Goal: Task Accomplishment & Management: Manage account settings

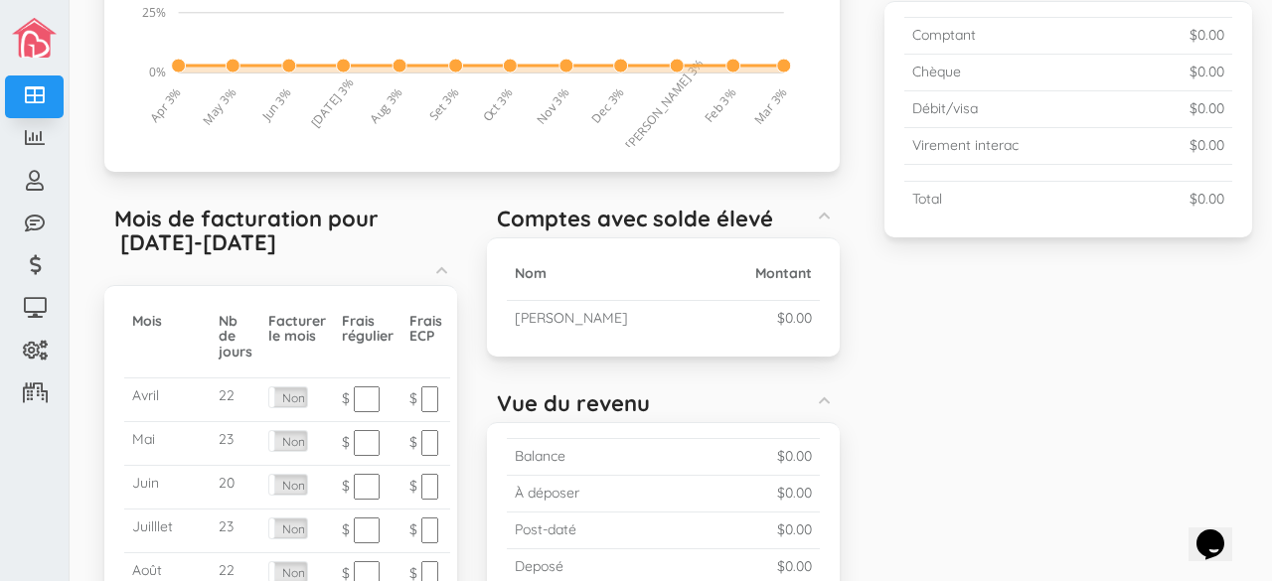
scroll to position [444, 0]
click at [288, 401] on label "Non" at bounding box center [288, 397] width 38 height 20
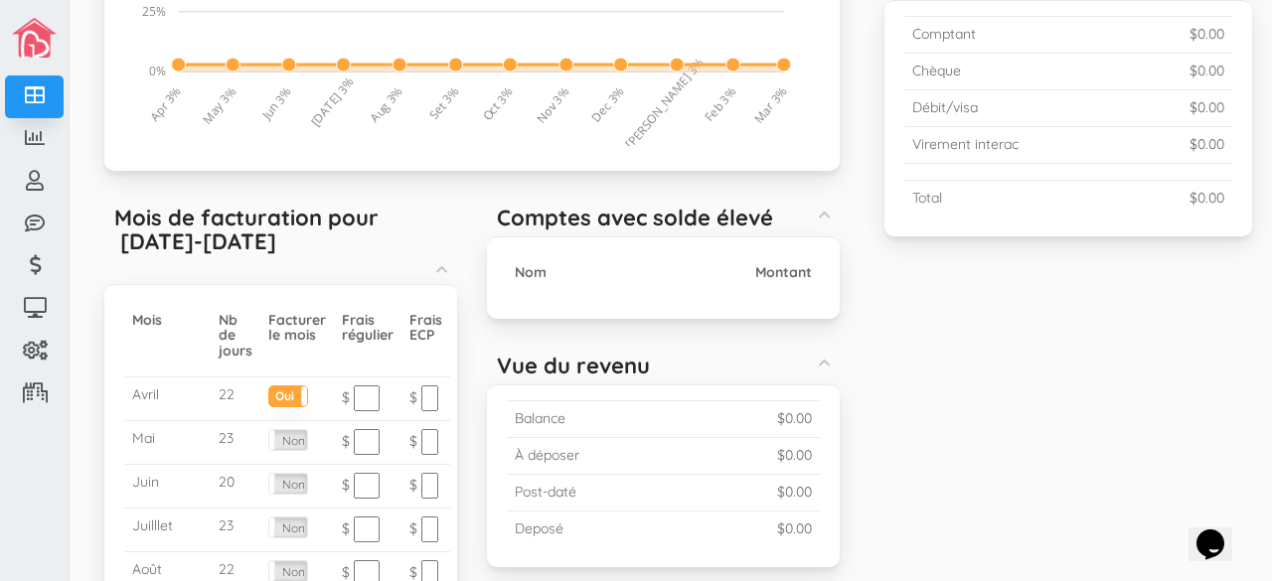
click at [922, 430] on div "Occupation (Moyenne 2.50%) Created with Raphaël 2.1.0 0% 25% 50% 75% 100% Mar 3…" at bounding box center [671, 348] width 1193 height 1197
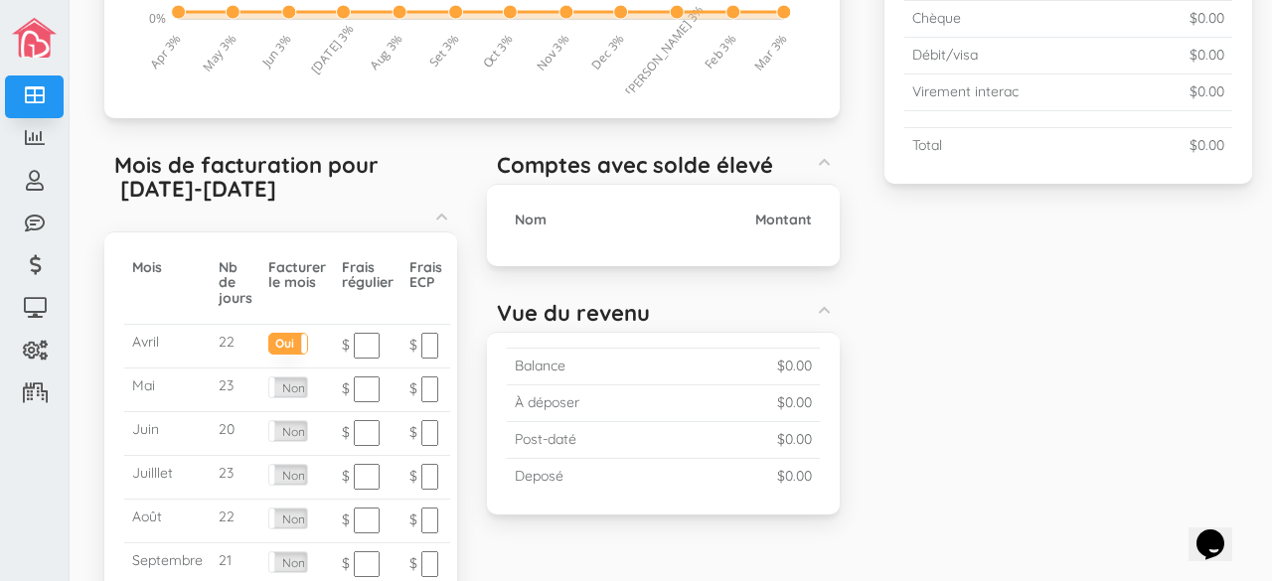
scroll to position [501, 0]
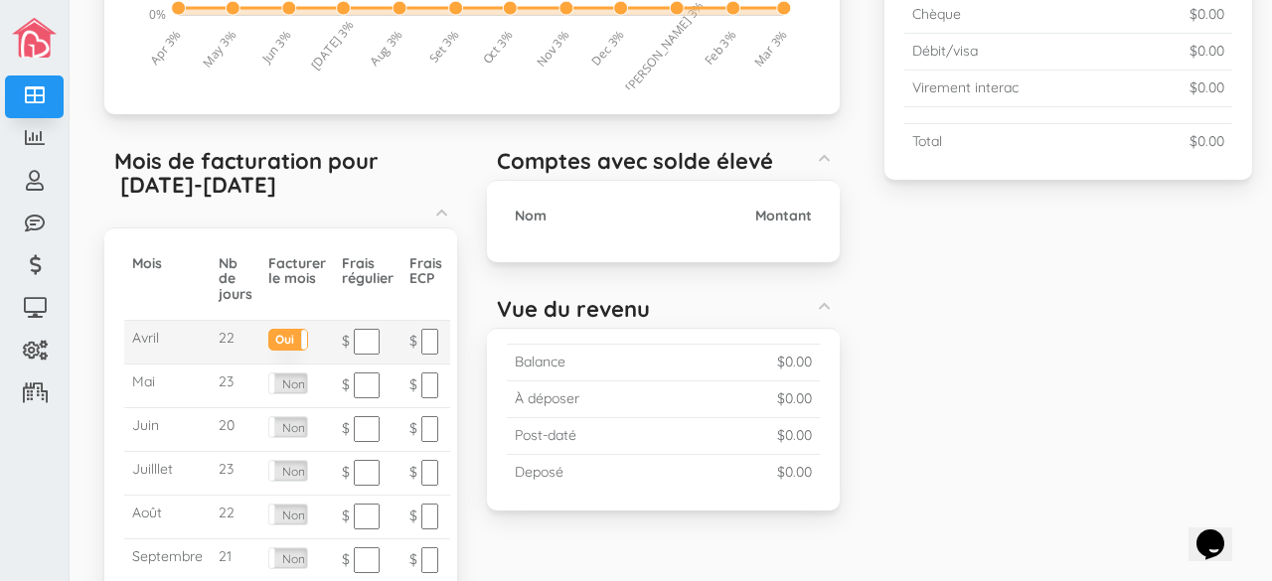
click at [365, 341] on input "text" at bounding box center [367, 342] width 26 height 26
type input "9.35"
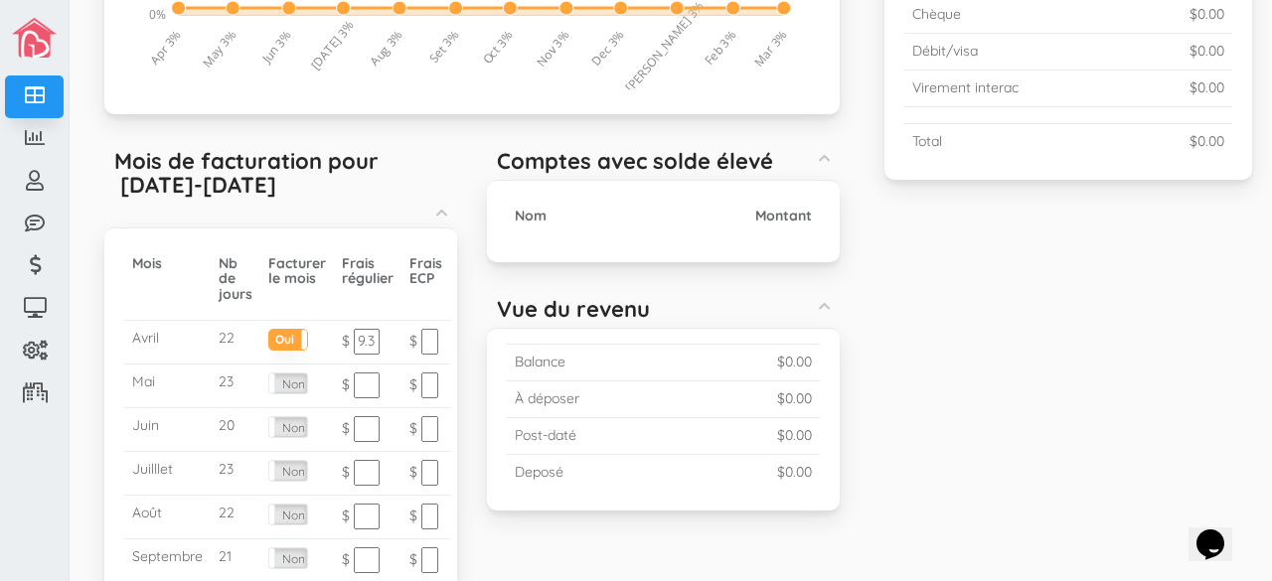
click at [1051, 279] on div "Occupation (Moyenne 2.50%) Created with Raphaël 2.1.0 0% 25% 50% 75% 100% Mar 3…" at bounding box center [671, 291] width 1193 height 1197
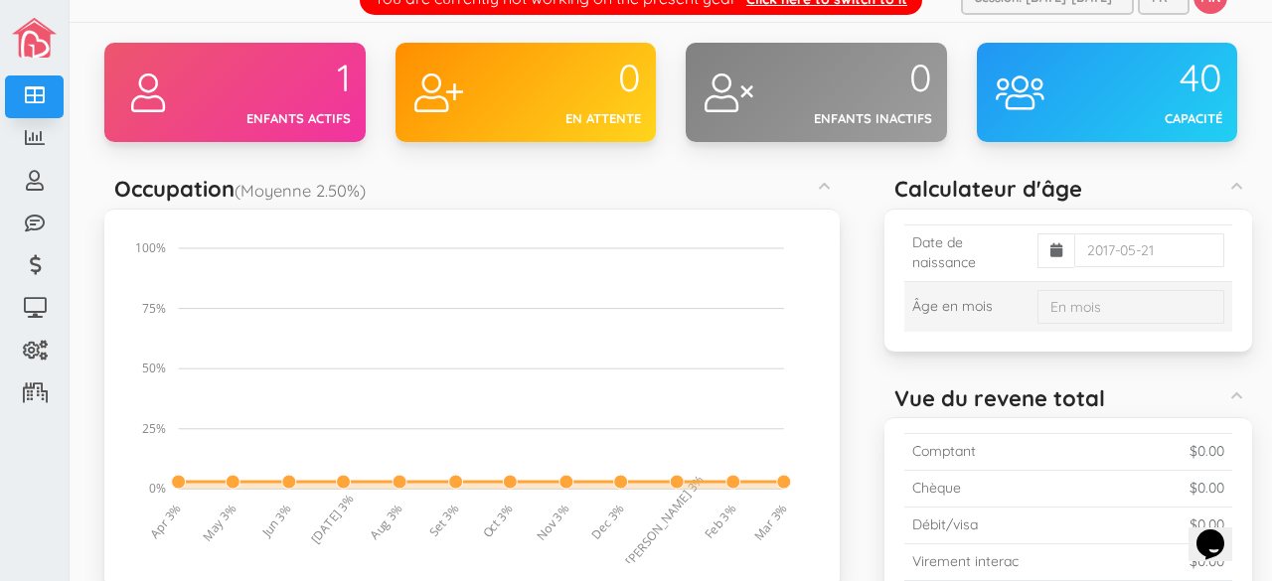
scroll to position [26, 0]
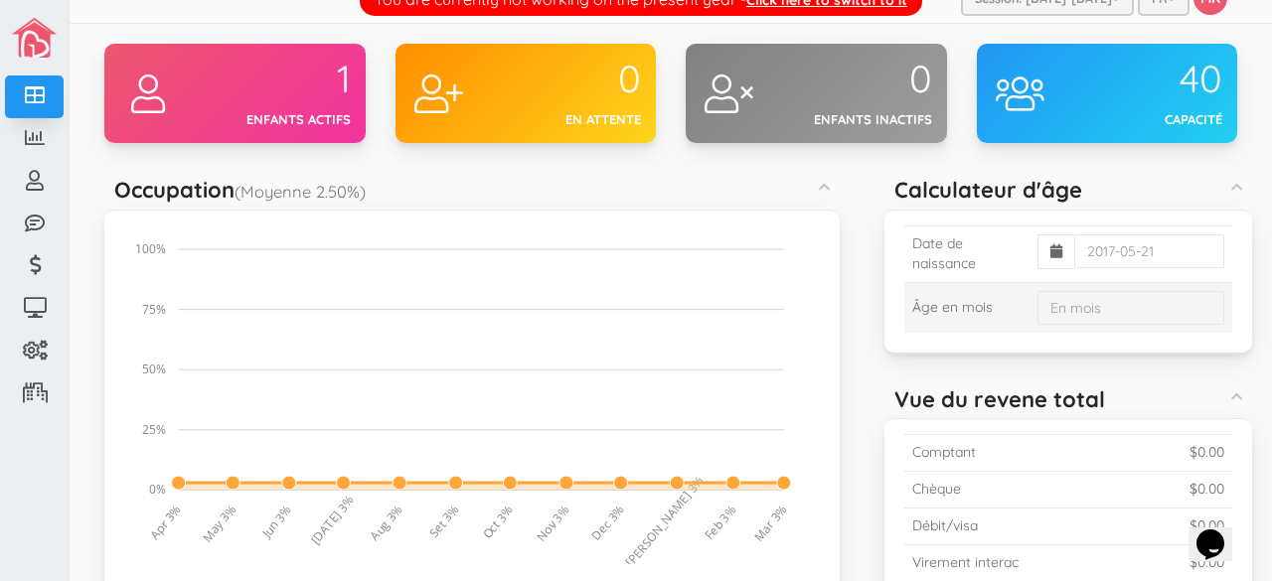
click at [966, 309] on td "Âge en mois" at bounding box center [966, 307] width 125 height 51
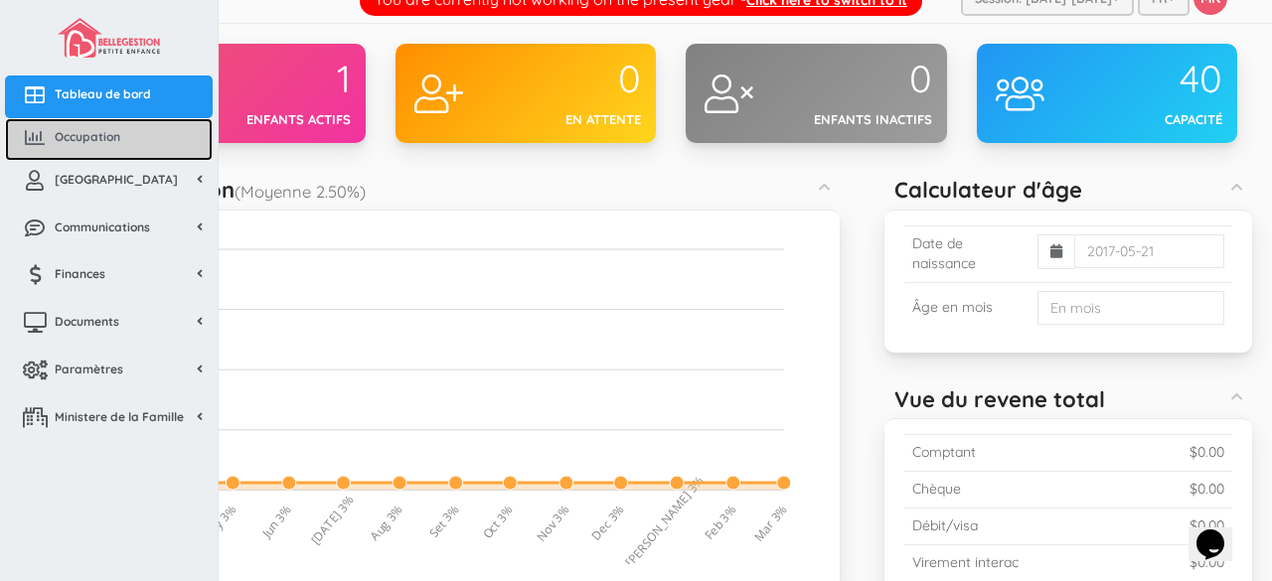
click at [48, 133] on icon at bounding box center [35, 138] width 40 height 20
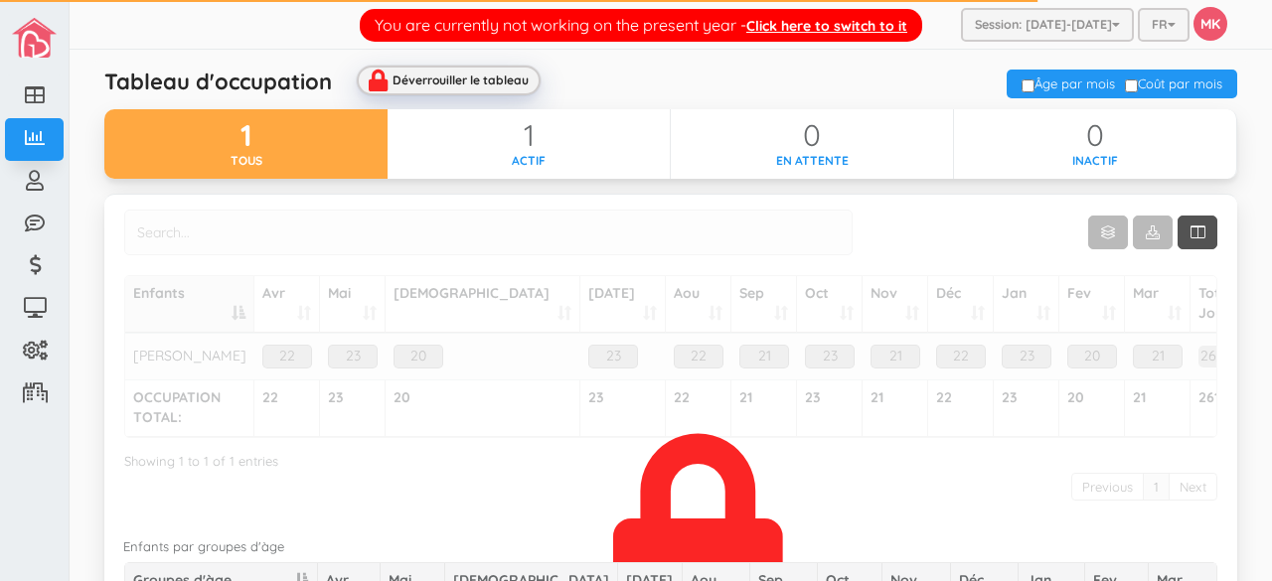
click at [513, 82] on div "Déverrouiller le tableau" at bounding box center [461, 80] width 136 height 13
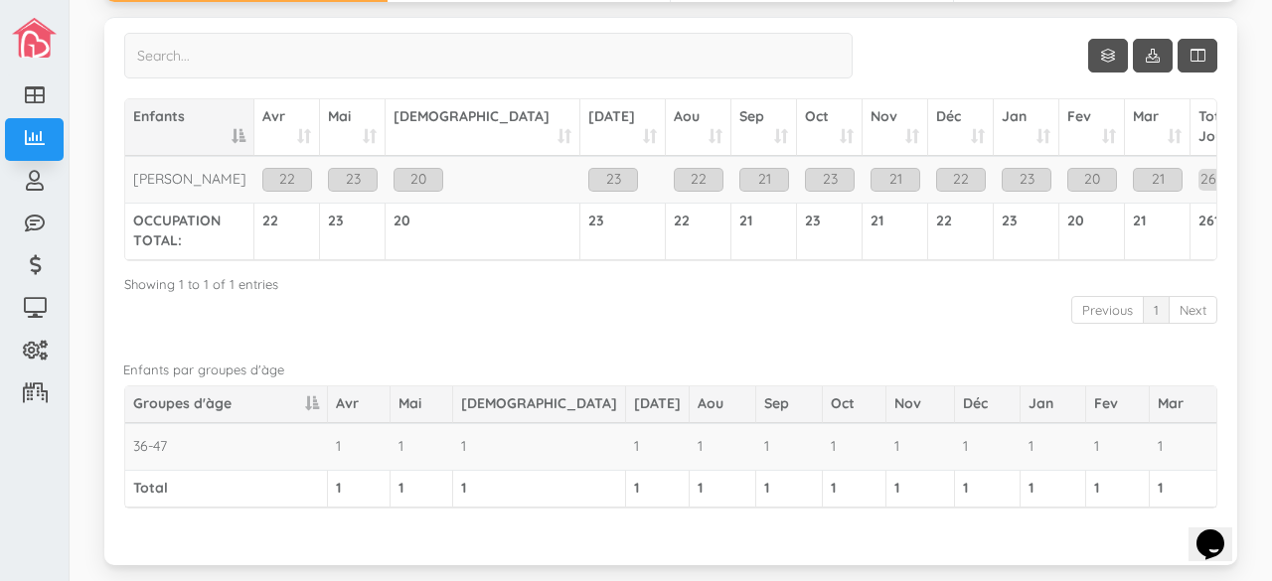
scroll to position [187, 0]
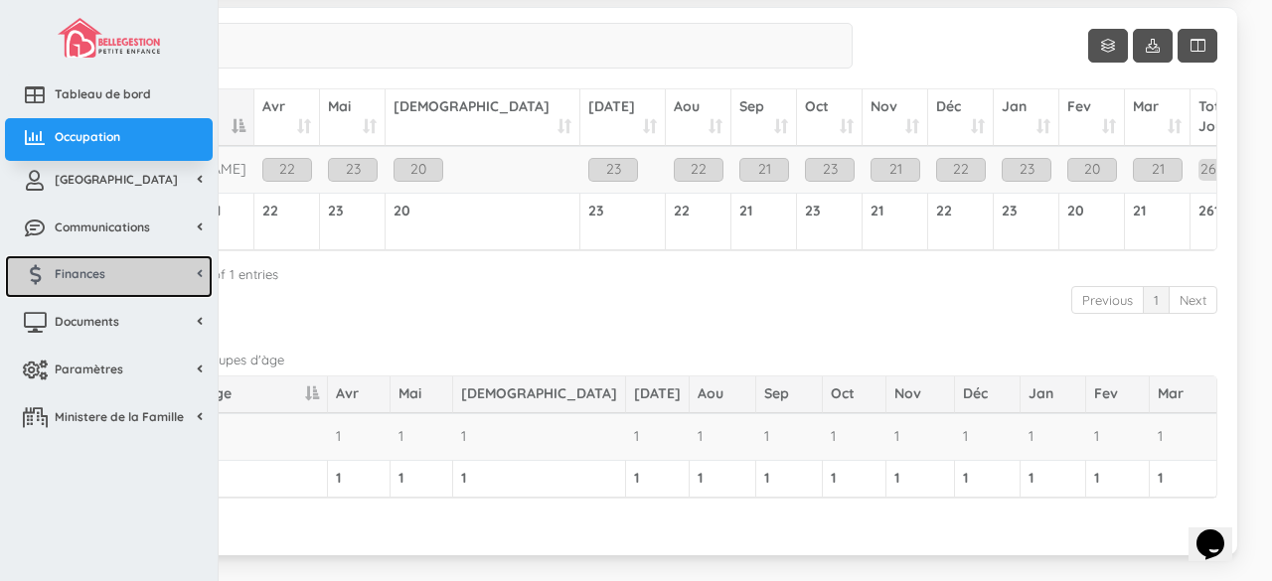
click at [75, 276] on span "Finances" at bounding box center [80, 273] width 51 height 17
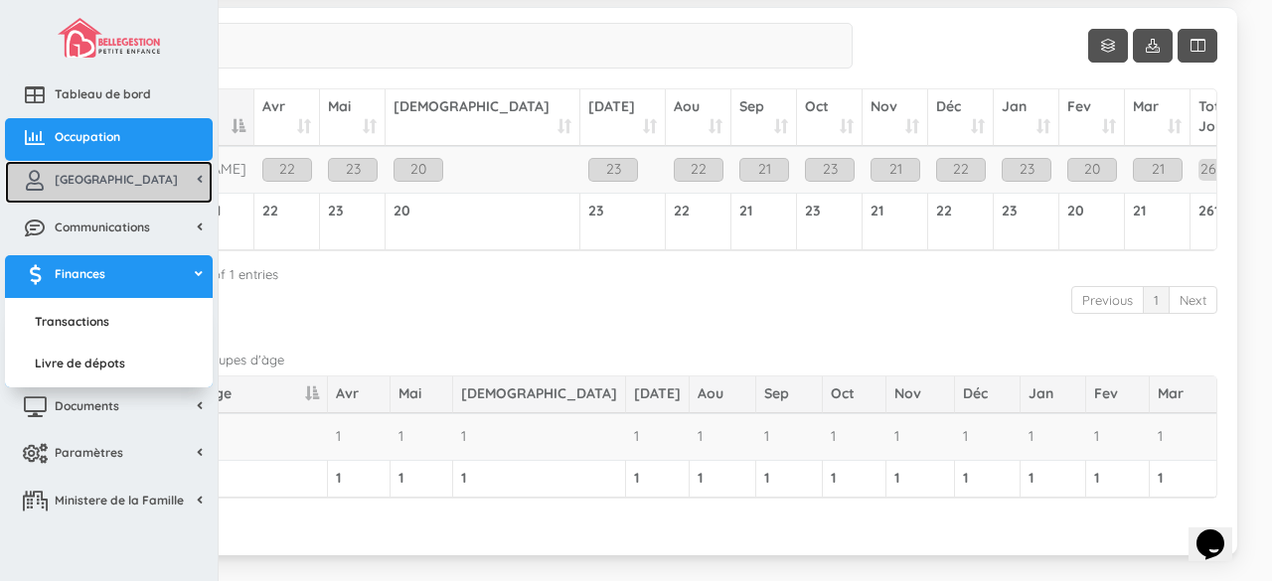
click at [127, 183] on link "[GEOGRAPHIC_DATA]" at bounding box center [109, 182] width 208 height 43
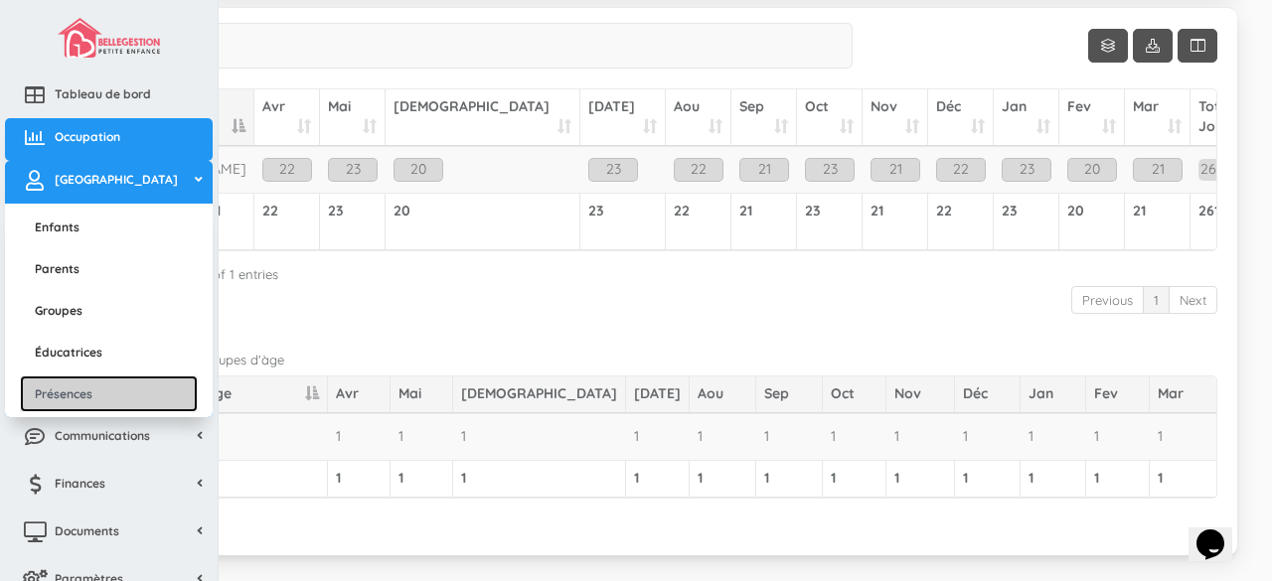
click at [116, 399] on link "Présences" at bounding box center [109, 394] width 178 height 37
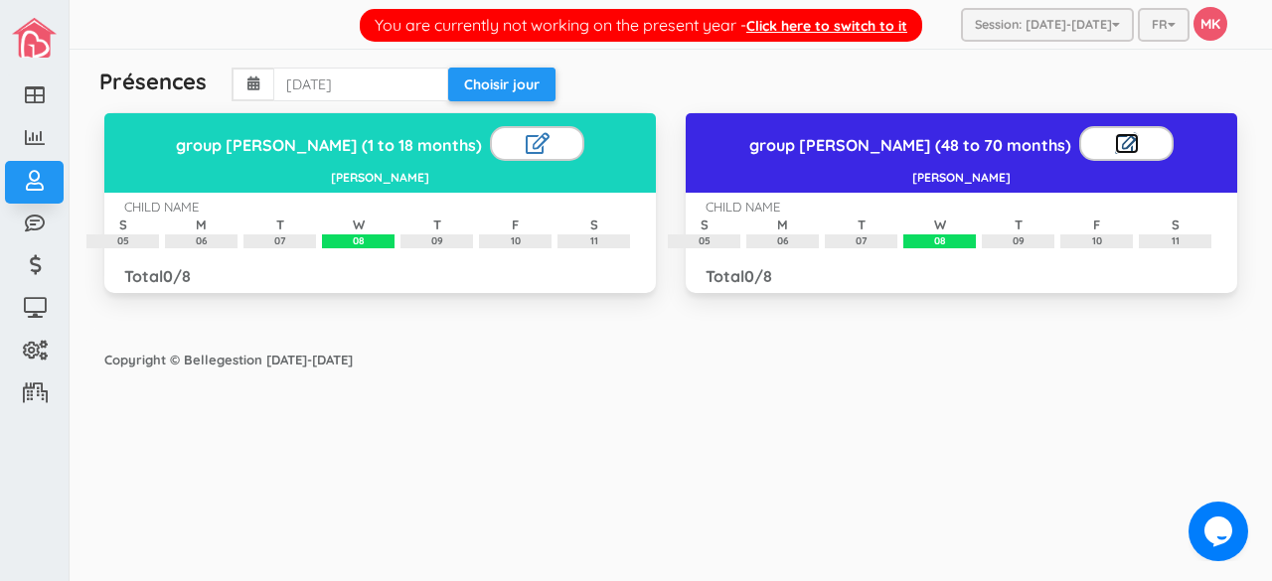
click at [1115, 138] on link at bounding box center [1127, 143] width 24 height 21
click at [526, 150] on link at bounding box center [538, 143] width 24 height 21
click at [816, 201] on div "CHILD NAME S 05 M 06 T 07 W 08 T 09 F 10 S 11" at bounding box center [962, 223] width 542 height 51
click at [767, 205] on div "CHILD NAME" at bounding box center [743, 207] width 75 height 19
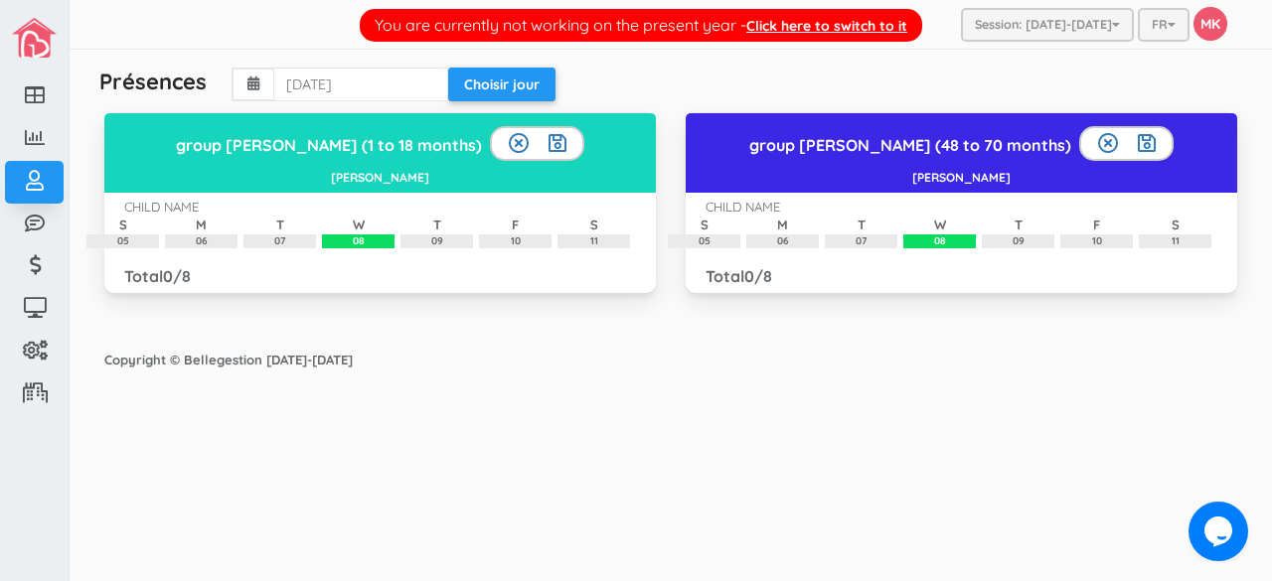
click at [767, 205] on div "CHILD NAME" at bounding box center [743, 207] width 75 height 19
click at [993, 160] on h3 "group Aziza (48 to 70 months)" at bounding box center [962, 144] width 536 height 36
click at [421, 171] on h5 "Aziza Iguermia" at bounding box center [380, 177] width 536 height 13
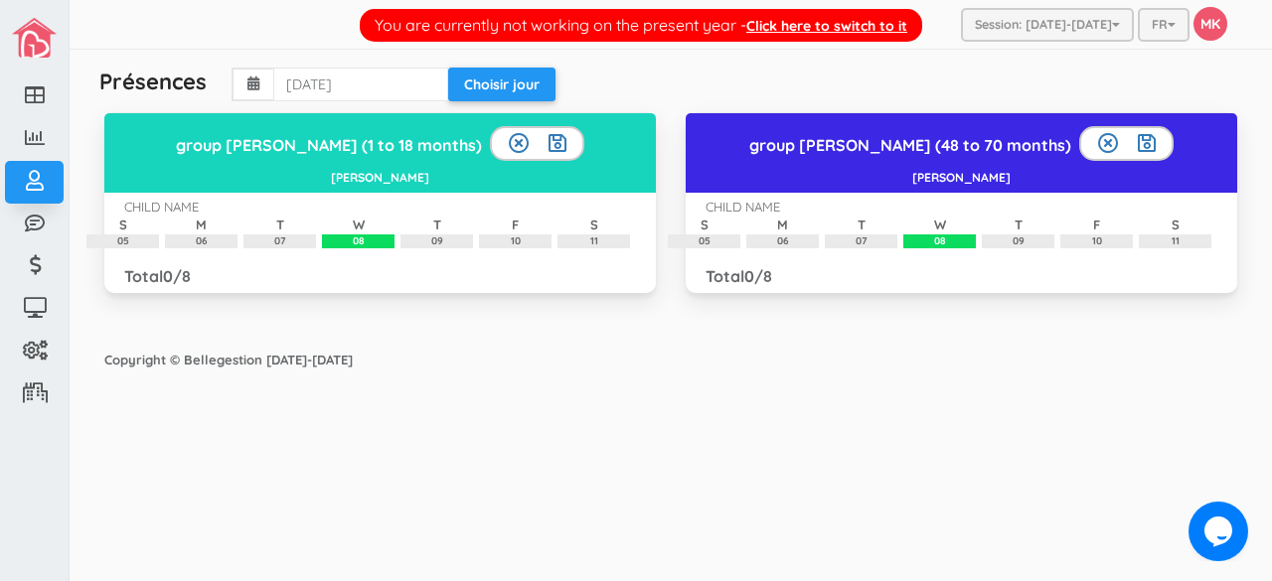
click at [421, 171] on h5 "Aziza Iguermia" at bounding box center [380, 177] width 536 height 13
click at [394, 198] on div "CHILD NAME S 05 M 06 T 07 W 08 T 09 F 10 S 11" at bounding box center [380, 223] width 542 height 51
click at [469, 343] on div "Copyright © Bellegestion [DATE]-[DATE]" at bounding box center [670, 360] width 1173 height 39
click at [1112, 21] on span "button" at bounding box center [1116, 25] width 8 height 13
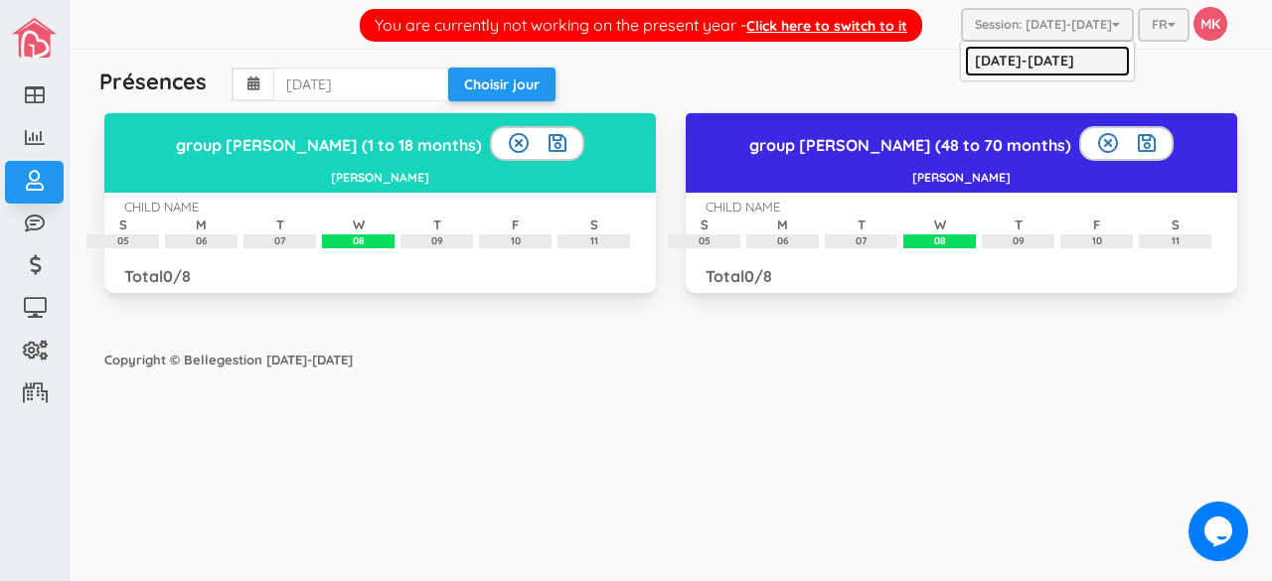
click at [1077, 59] on link "[DATE]-[DATE]" at bounding box center [1047, 61] width 165 height 31
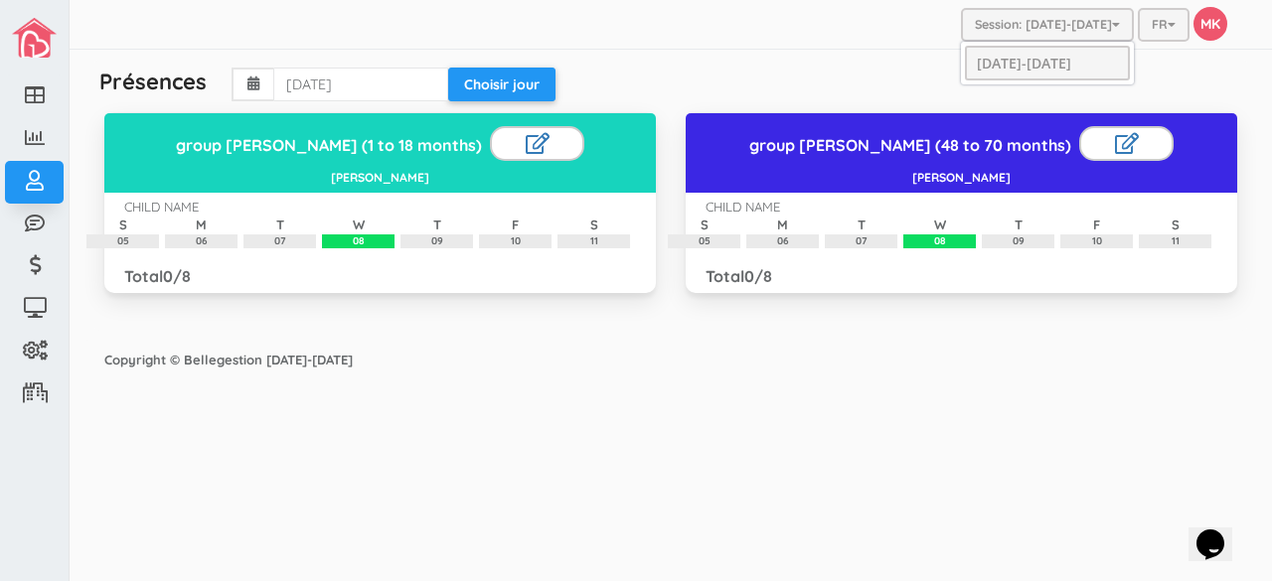
click at [1115, 27] on span "button" at bounding box center [1116, 25] width 8 height 13
click at [896, 57] on div "Présences 2025-10-08 Choisir jour group Aziza (1 to 18 months) Aziza Iguermia C…" at bounding box center [670, 195] width 1173 height 291
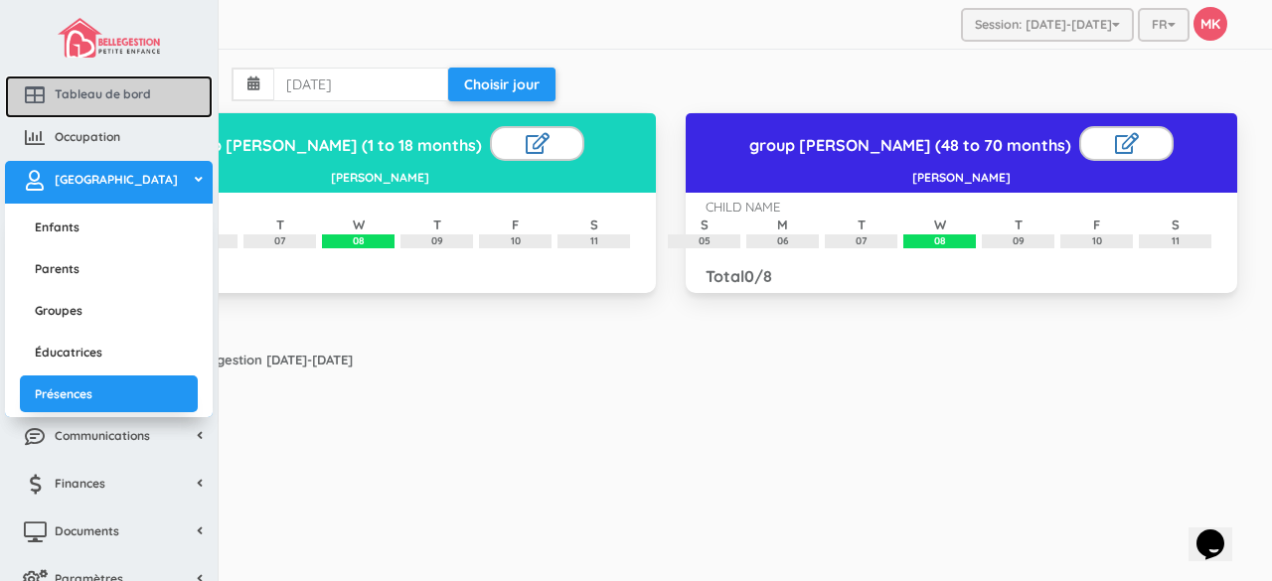
click at [70, 90] on span "Tableau de bord" at bounding box center [103, 93] width 96 height 17
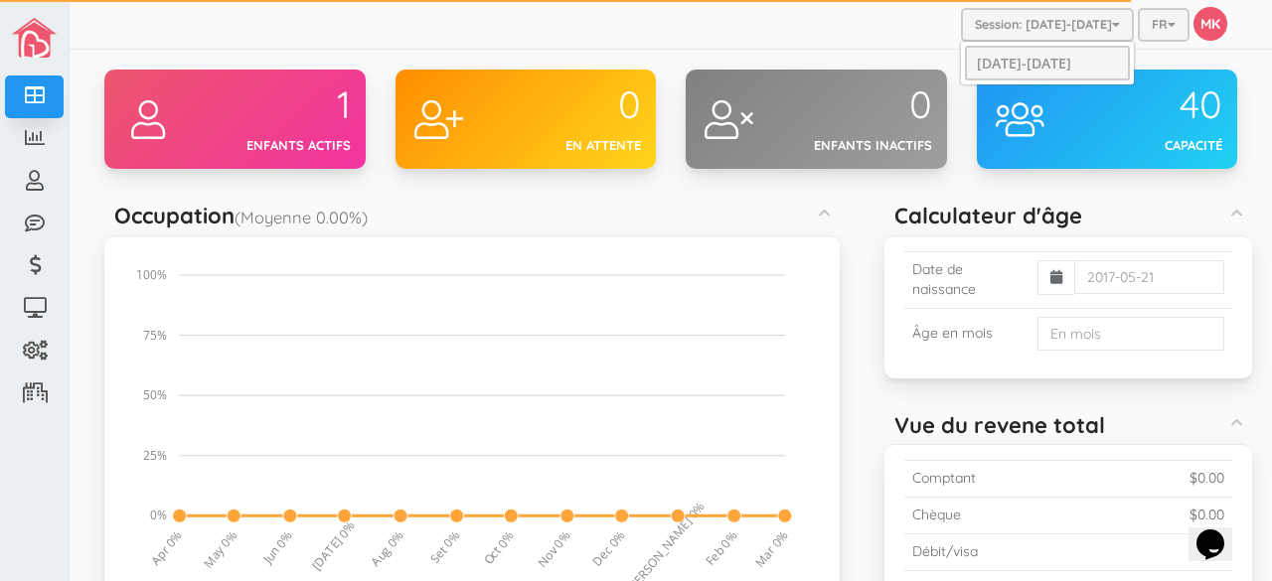
click at [1073, 23] on button "Session: 2025-2026" at bounding box center [1047, 25] width 173 height 34
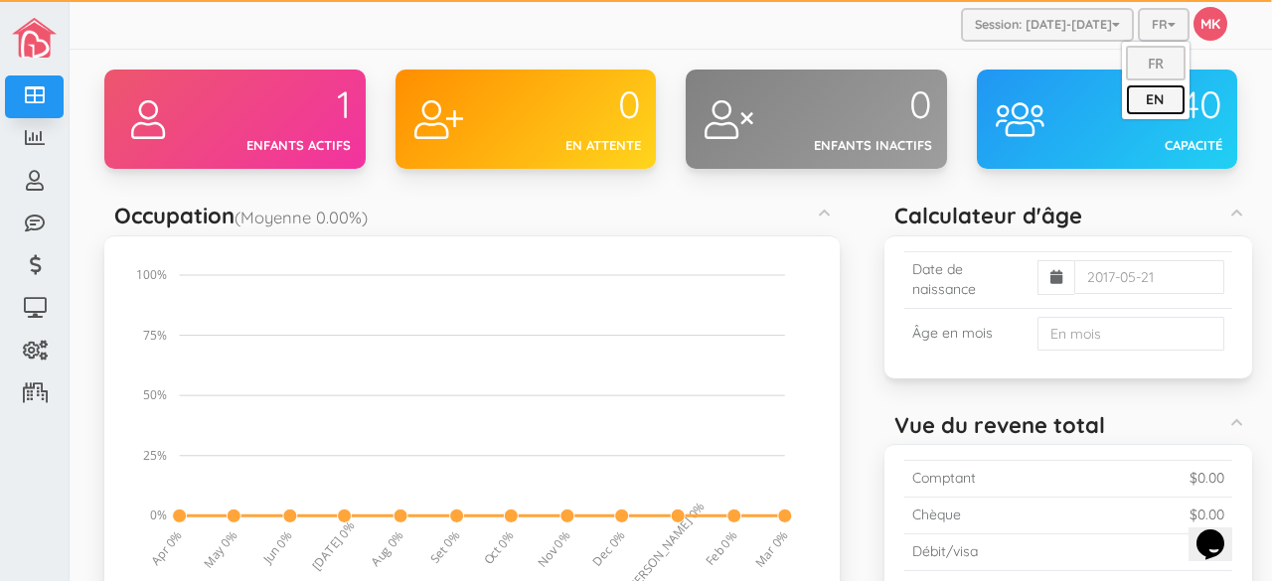
click at [1136, 96] on link "EN" at bounding box center [1156, 99] width 60 height 31
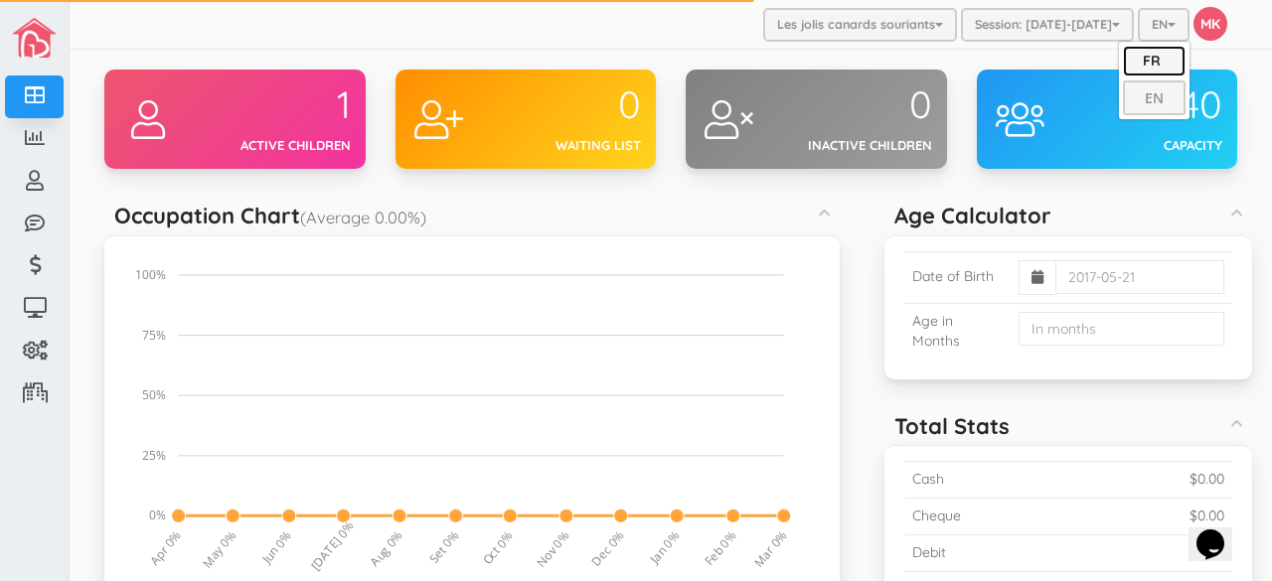
click at [1143, 55] on link "FR" at bounding box center [1154, 61] width 63 height 31
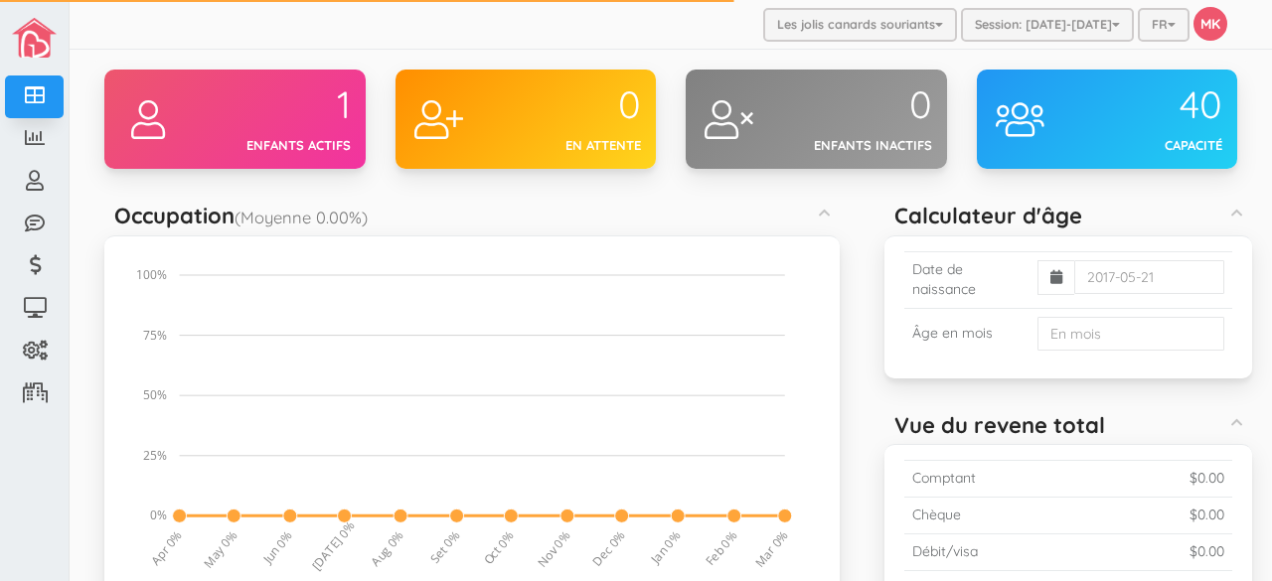
click at [943, 27] on span "button" at bounding box center [939, 25] width 8 height 13
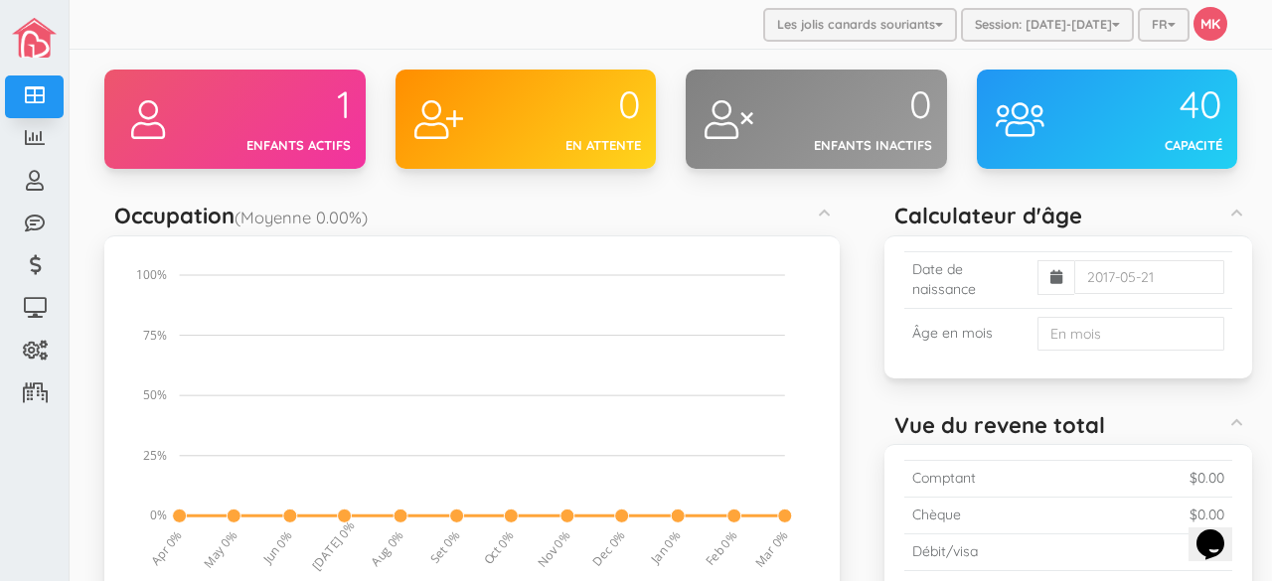
click at [943, 27] on span "button" at bounding box center [939, 25] width 8 height 13
click at [1063, 125] on div "40 Capacité" at bounding box center [1150, 119] width 174 height 99
click at [1008, 114] on em at bounding box center [1020, 119] width 49 height 39
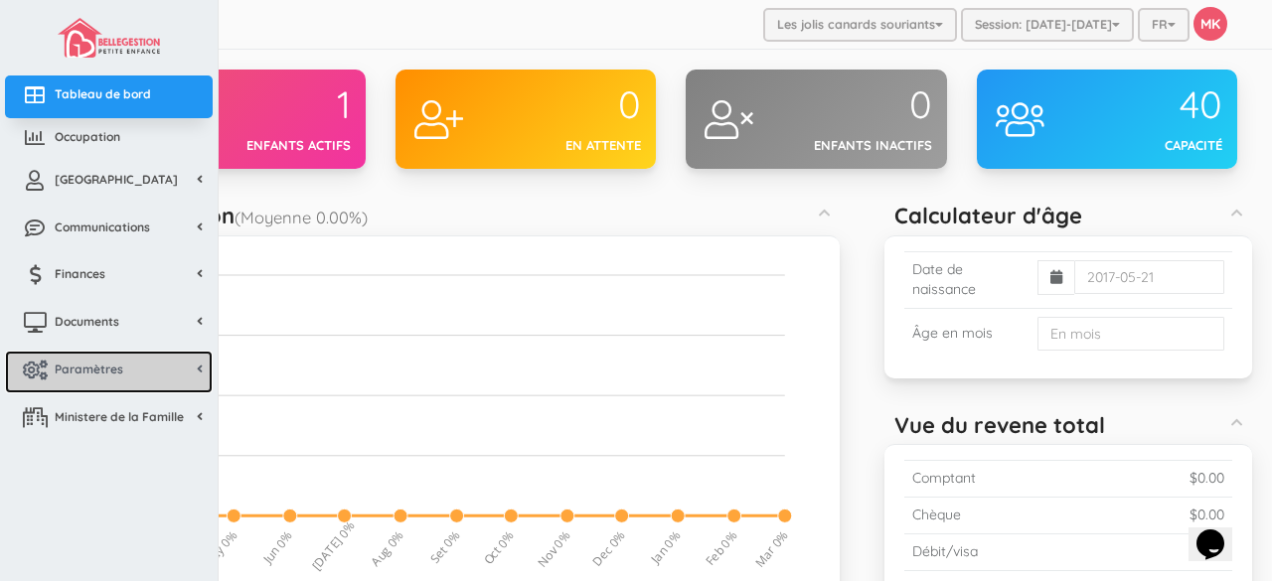
click at [91, 365] on span "Paramètres" at bounding box center [89, 369] width 69 height 17
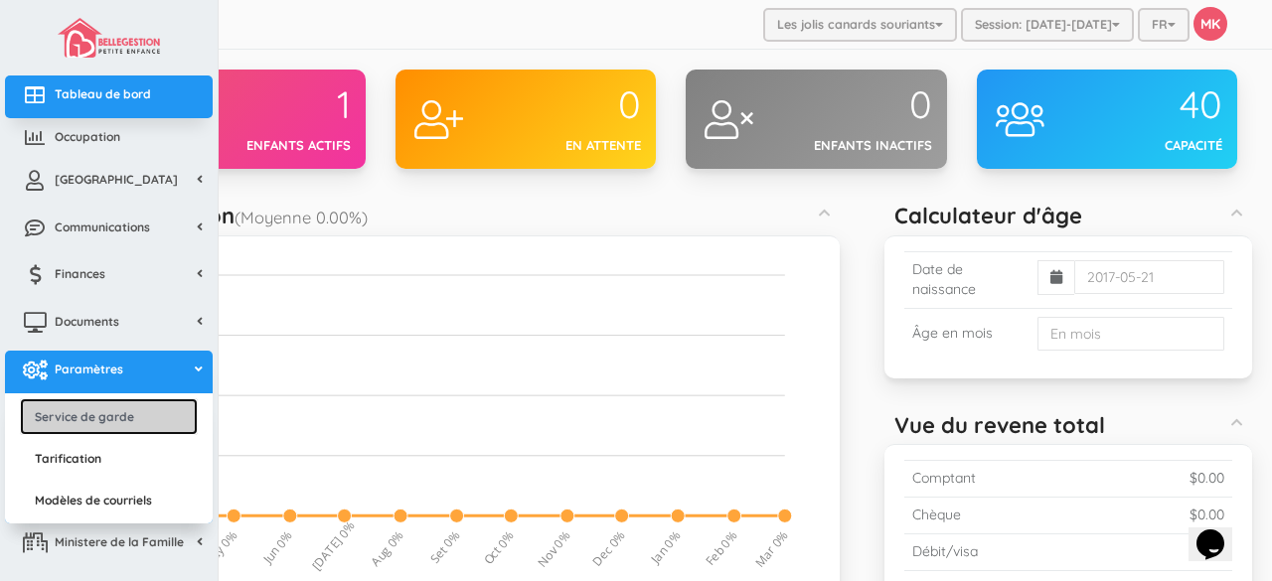
click at [87, 415] on link "Service de garde" at bounding box center [109, 417] width 178 height 37
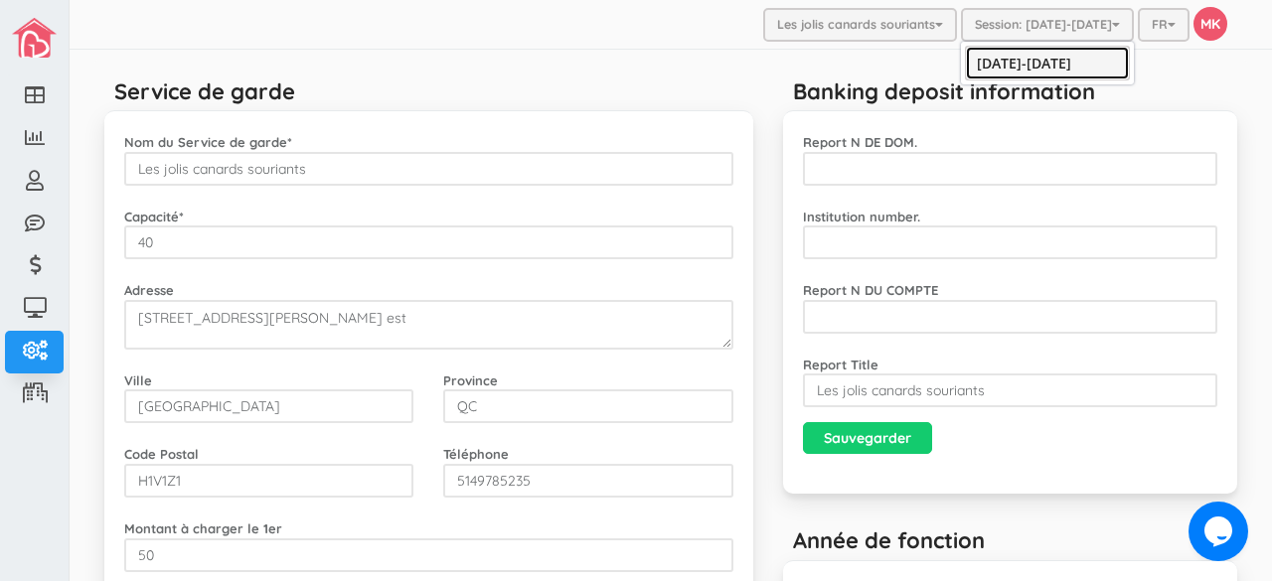
click at [1047, 61] on link "[DATE]-[DATE]" at bounding box center [1047, 63] width 165 height 35
click at [1097, 33] on button "Session: [DATE]-[DATE]" at bounding box center [1047, 25] width 173 height 34
click at [1112, 27] on span "button" at bounding box center [1116, 25] width 8 height 13
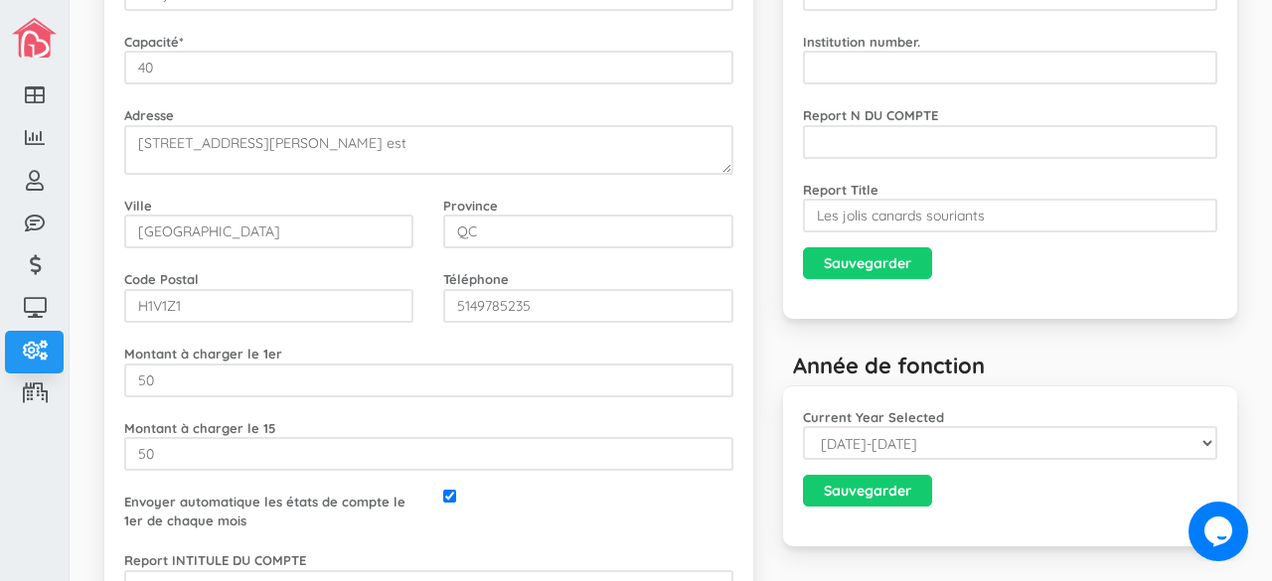
scroll to position [178, 0]
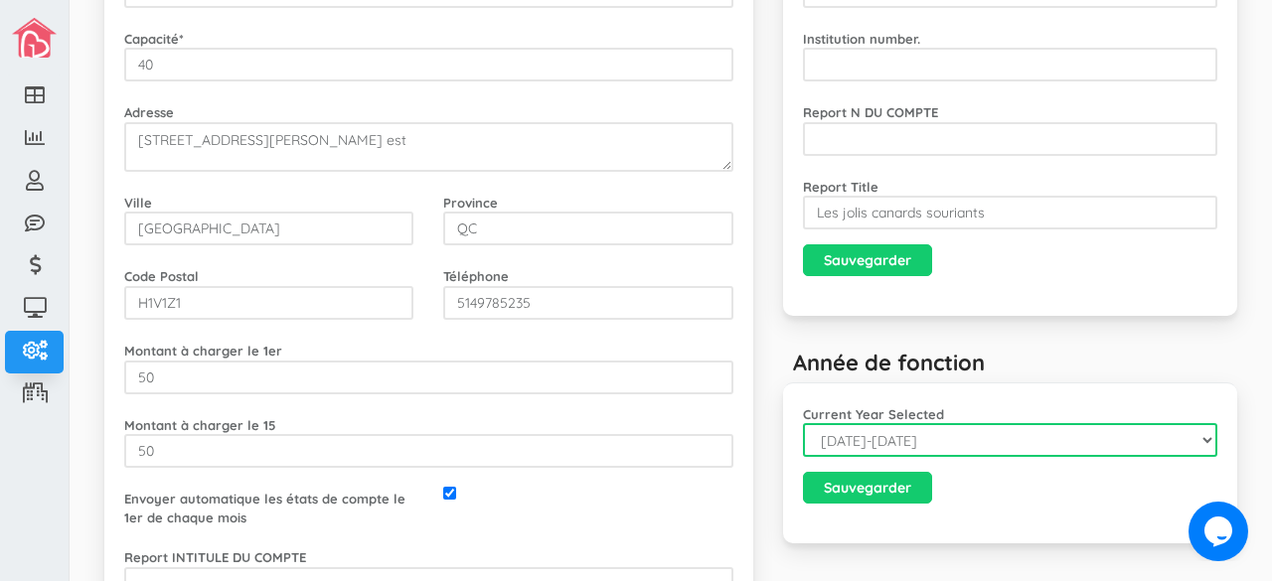
click at [1045, 446] on select "[DATE]-[DATE] [DATE]-[DATE] [DATE]-[DATE] [DATE]-[DATE] [DATE]-[DATE] [DATE]-[D…" at bounding box center [1010, 440] width 415 height 34
select select "[DATE]-[DATE]"
click at [803, 423] on select "[DATE]-[DATE] [DATE]-[DATE] [DATE]-[DATE] [DATE]-[DATE] [DATE]-[DATE] [DATE]-[D…" at bounding box center [1010, 440] width 415 height 34
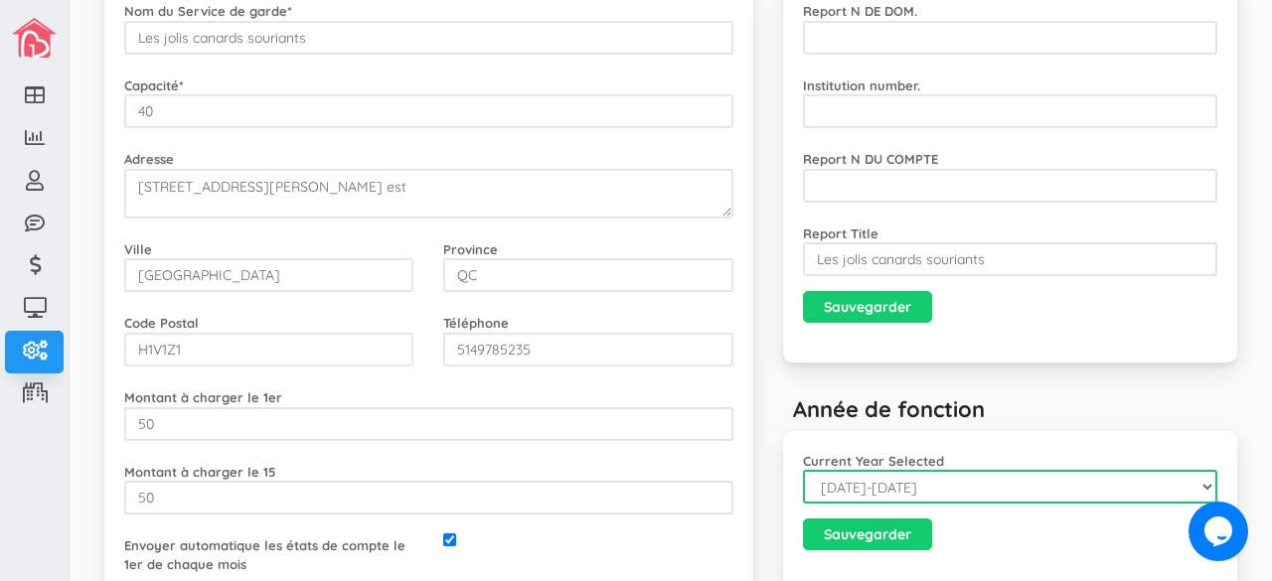
scroll to position [132, 0]
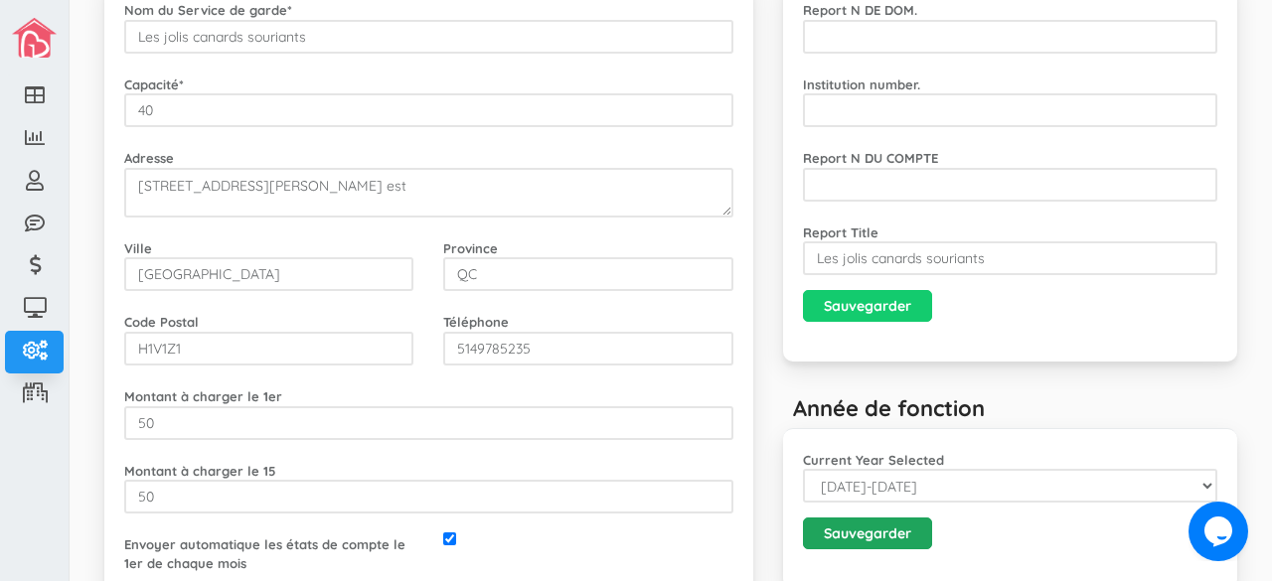
click at [900, 531] on input "Sauvegarder" at bounding box center [867, 534] width 129 height 32
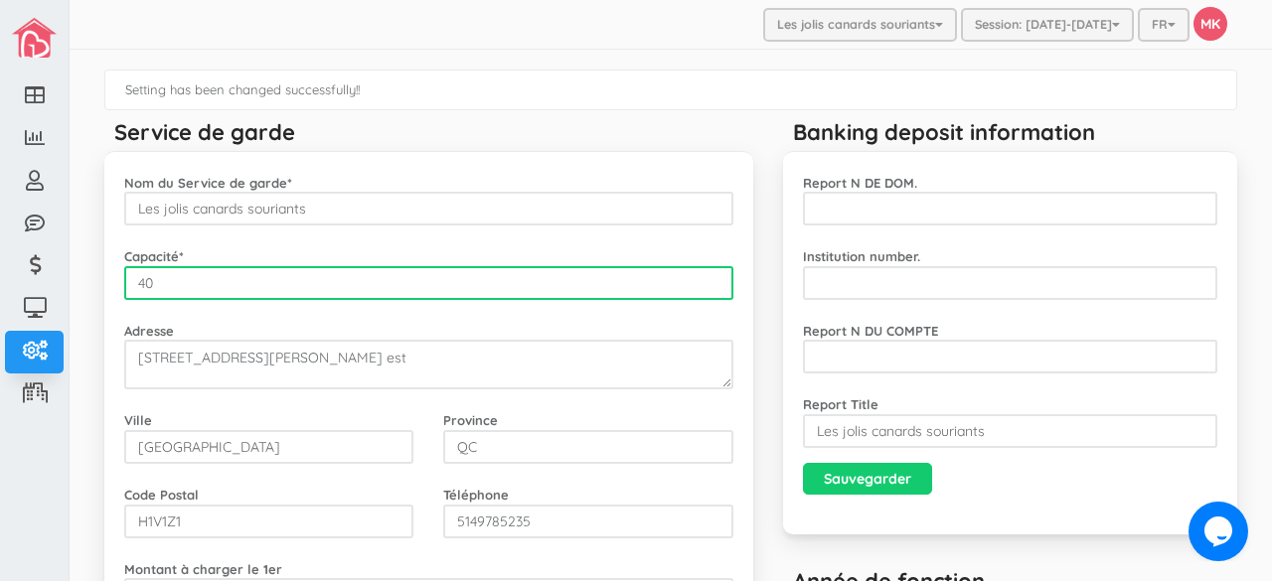
click at [546, 292] on input "40" at bounding box center [428, 283] width 609 height 34
type input "4"
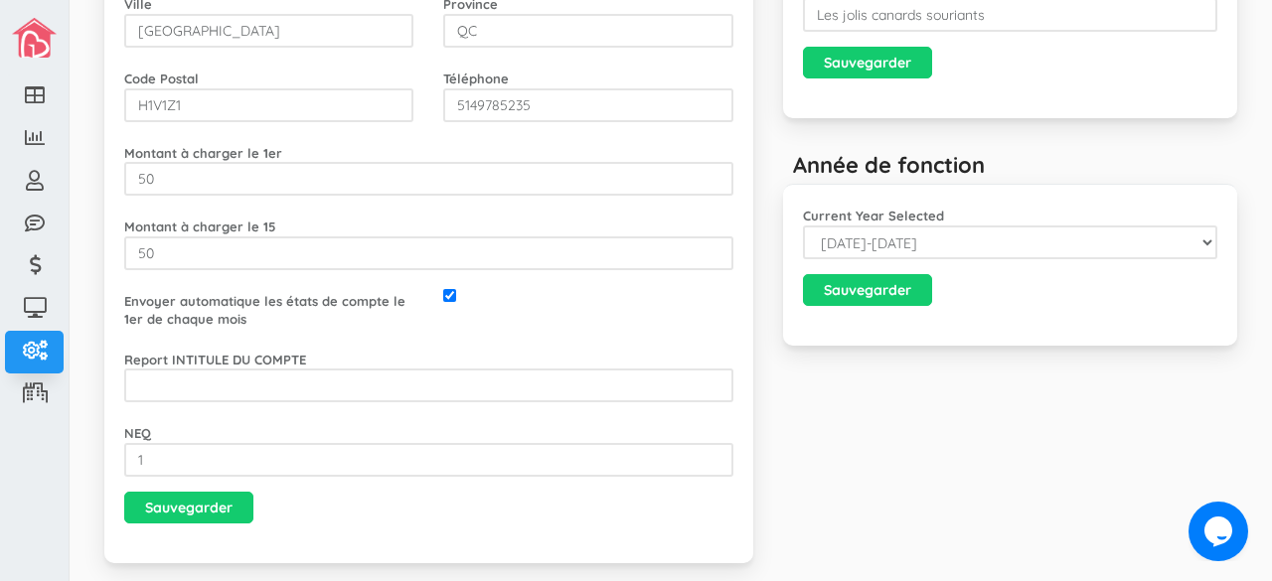
scroll to position [419, 0]
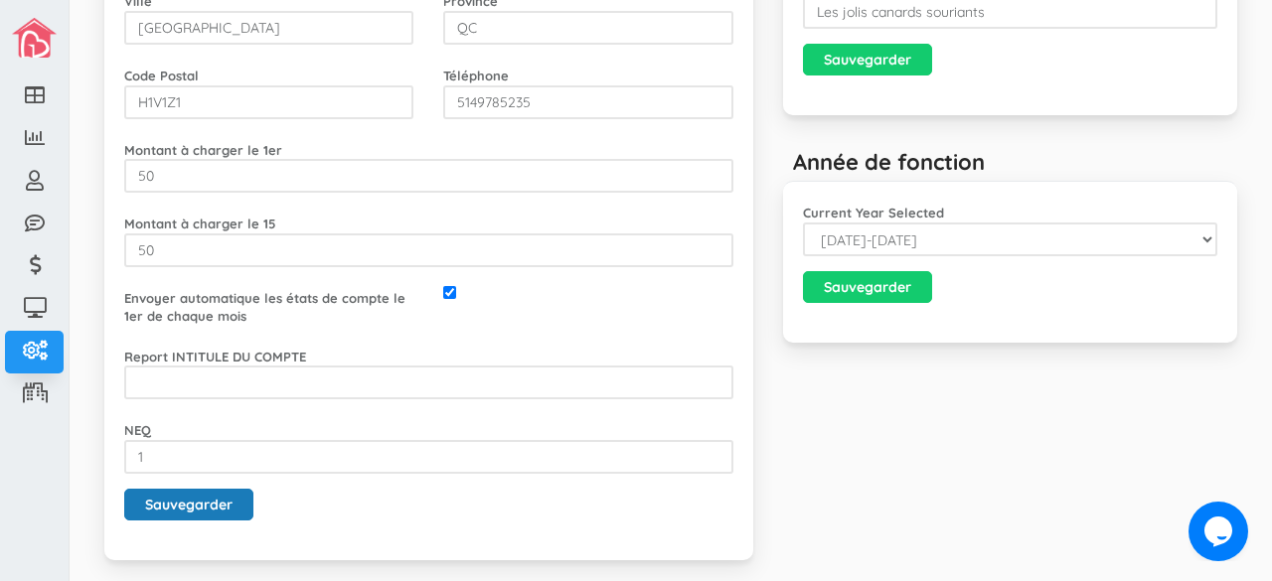
type input "60"
click at [233, 504] on input "Sauvegarder" at bounding box center [188, 505] width 129 height 32
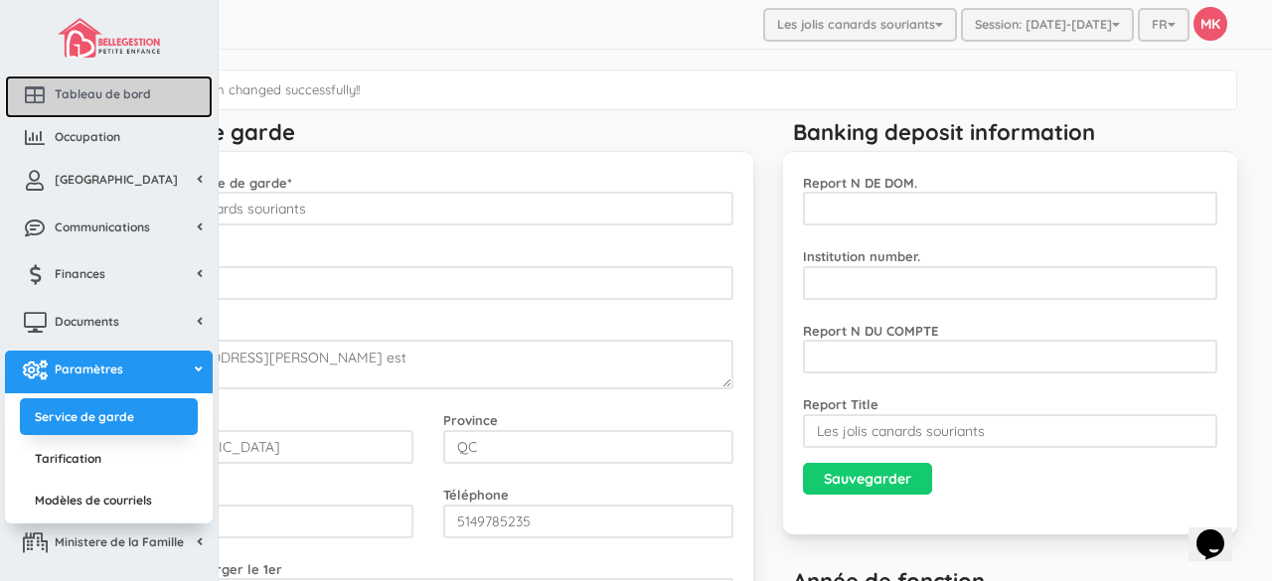
click at [98, 86] on span "Tableau de bord" at bounding box center [103, 93] width 96 height 17
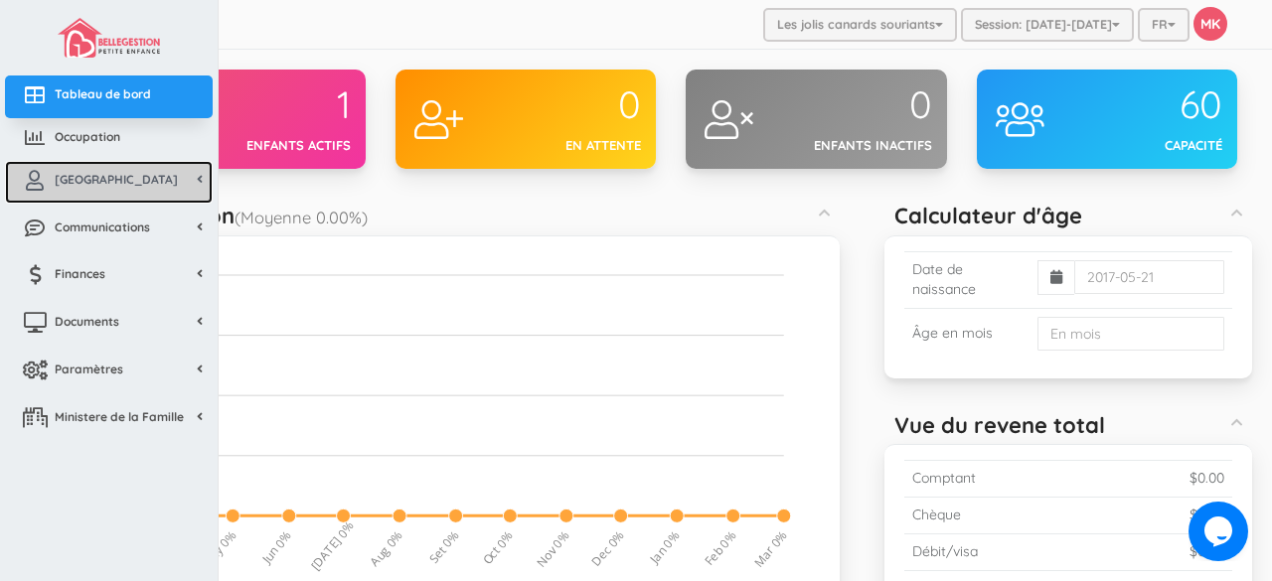
click at [99, 181] on span "[GEOGRAPHIC_DATA]" at bounding box center [116, 179] width 123 height 17
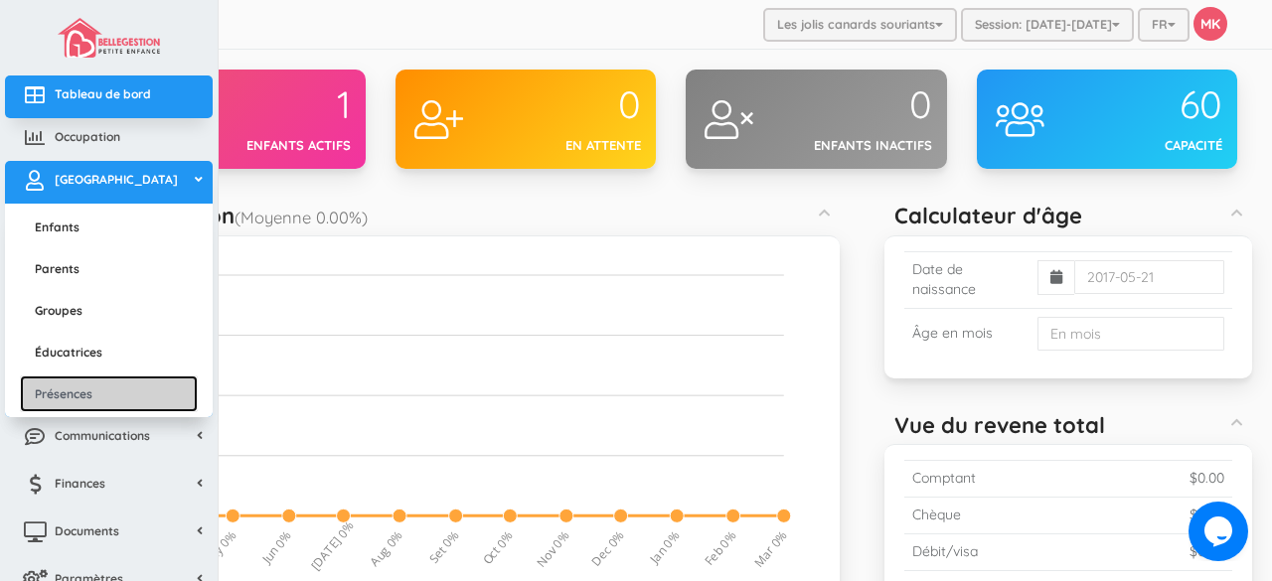
click at [72, 387] on link "Présences" at bounding box center [109, 394] width 178 height 37
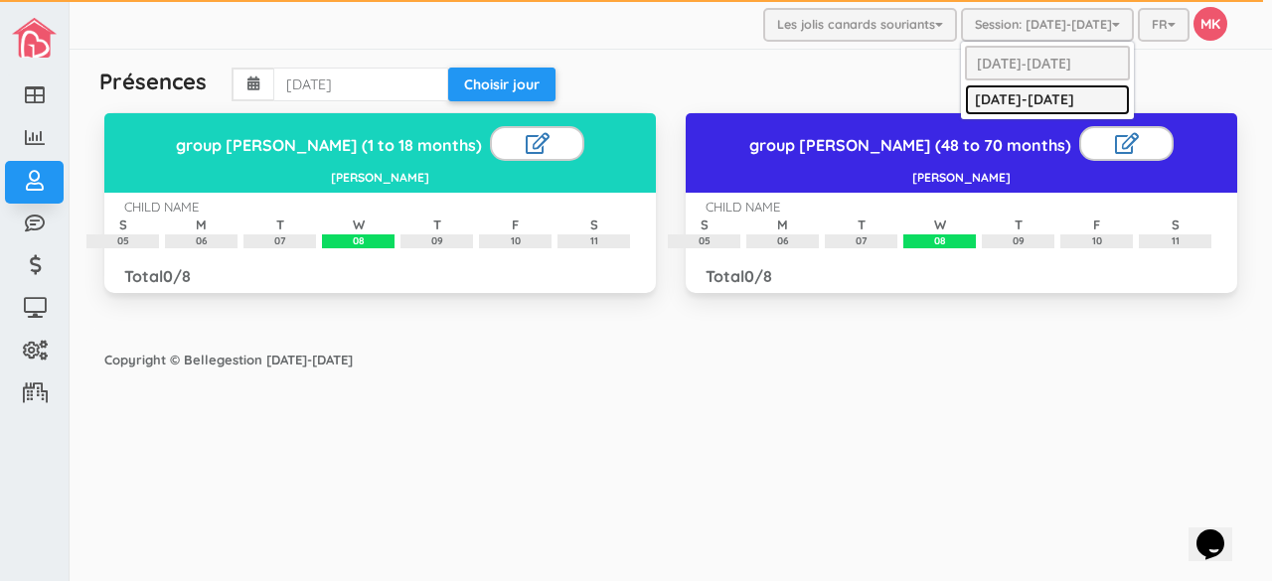
click at [1073, 98] on link "[DATE]-[DATE]" at bounding box center [1047, 99] width 165 height 31
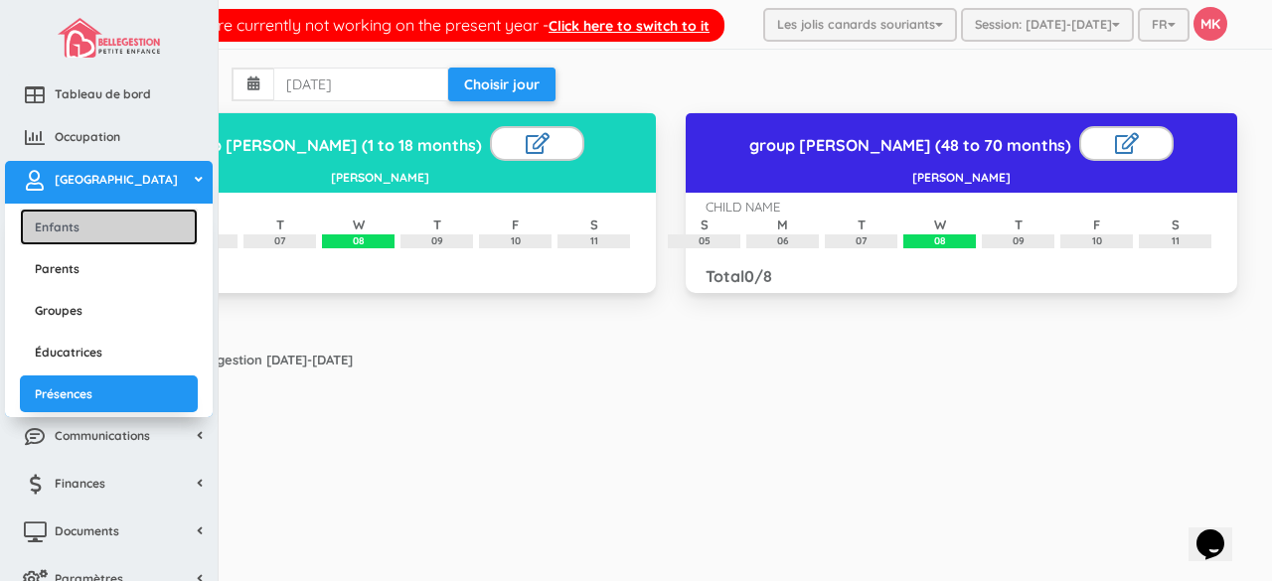
click at [99, 222] on link "Enfants" at bounding box center [109, 227] width 178 height 37
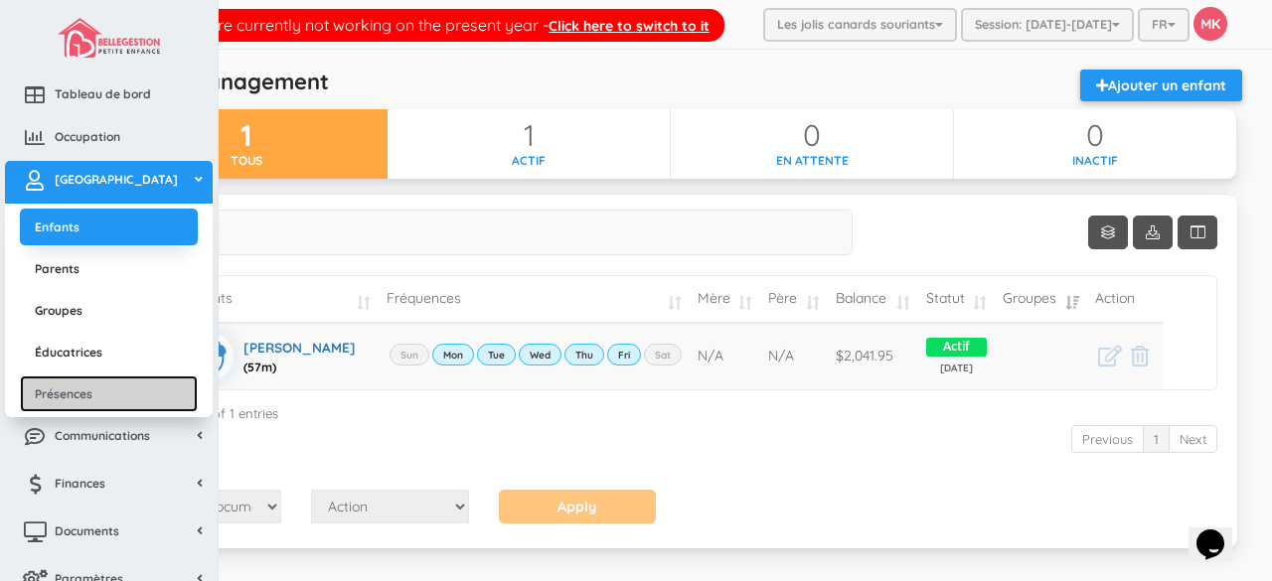
click at [81, 395] on link "Présences" at bounding box center [109, 394] width 178 height 37
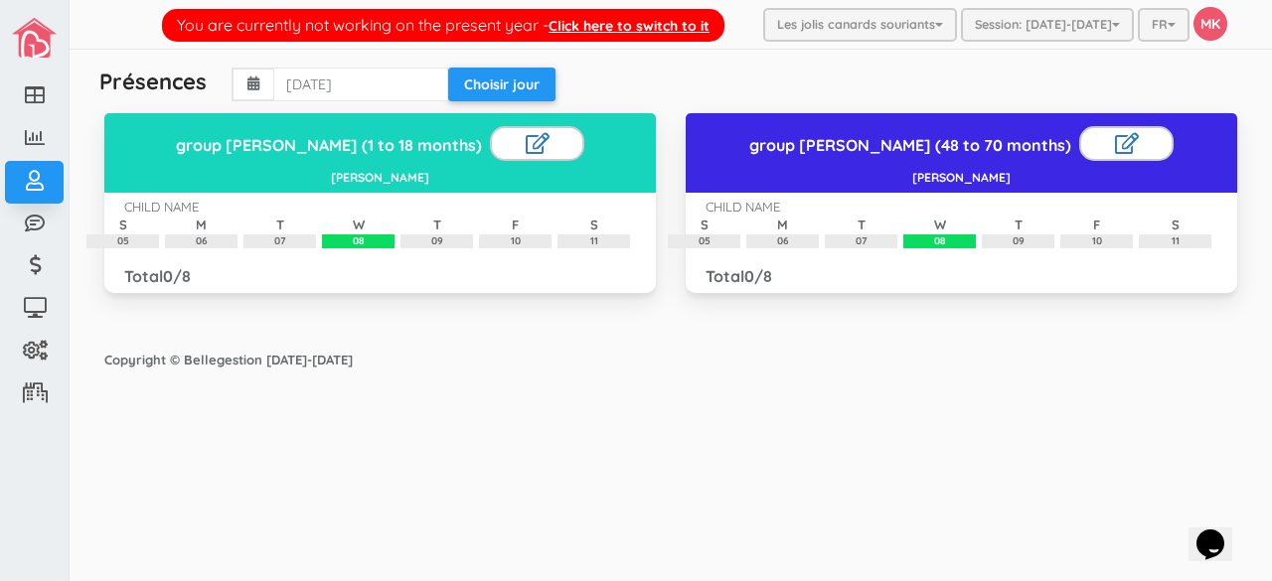
click at [1034, 212] on div "CHILD NAME S 05 M 06 T 07 W 08 T 09 F 10 S 11" at bounding box center [962, 223] width 542 height 51
click at [1011, 271] on div "group [PERSON_NAME] (48 to 70 months) [PERSON_NAME] CHILD NAME S 05 M 06 T 07 W…" at bounding box center [962, 202] width 552 height 181
click at [1011, 271] on div "group Aziza (48 to 70 months) Aziza Iguermia CHILD NAME S 05 M 06 T 07 W 08 T 0…" at bounding box center [962, 202] width 552 height 181
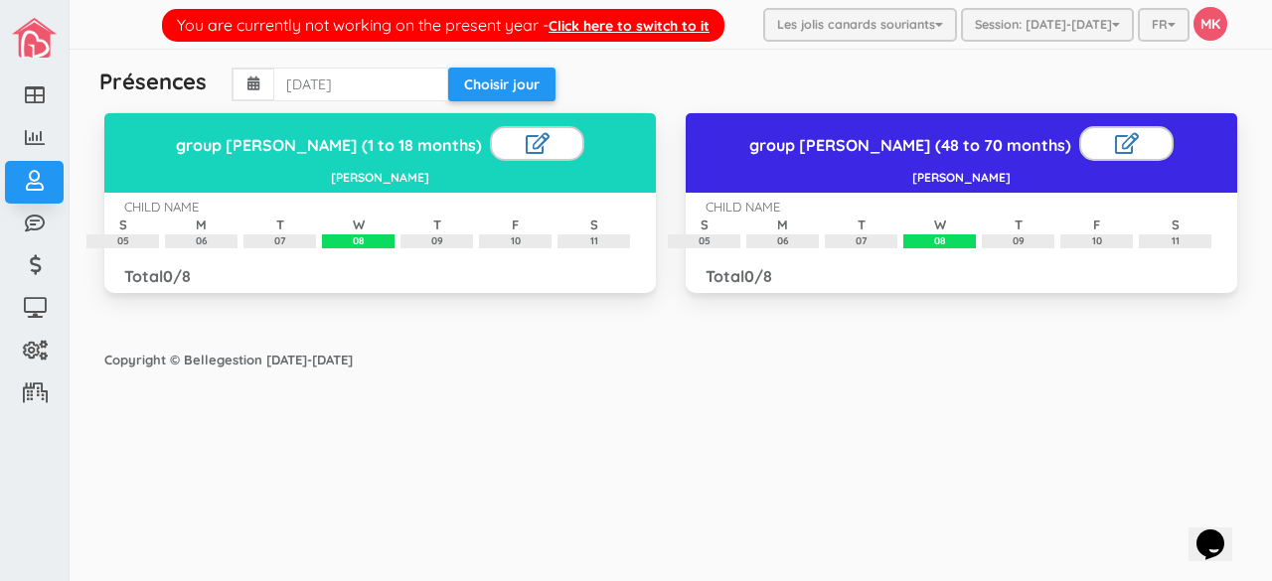
click at [1011, 271] on div "group Aziza (48 to 70 months) Aziza Iguermia CHILD NAME S 05 M 06 T 07 W 08 T 0…" at bounding box center [962, 202] width 552 height 181
click at [1103, 140] on div at bounding box center [1126, 144] width 94 height 36
click at [1115, 148] on link at bounding box center [1127, 143] width 24 height 21
click at [978, 185] on div "group Aziza (48 to 70 months) Aziza Iguermia" at bounding box center [962, 153] width 552 height 80
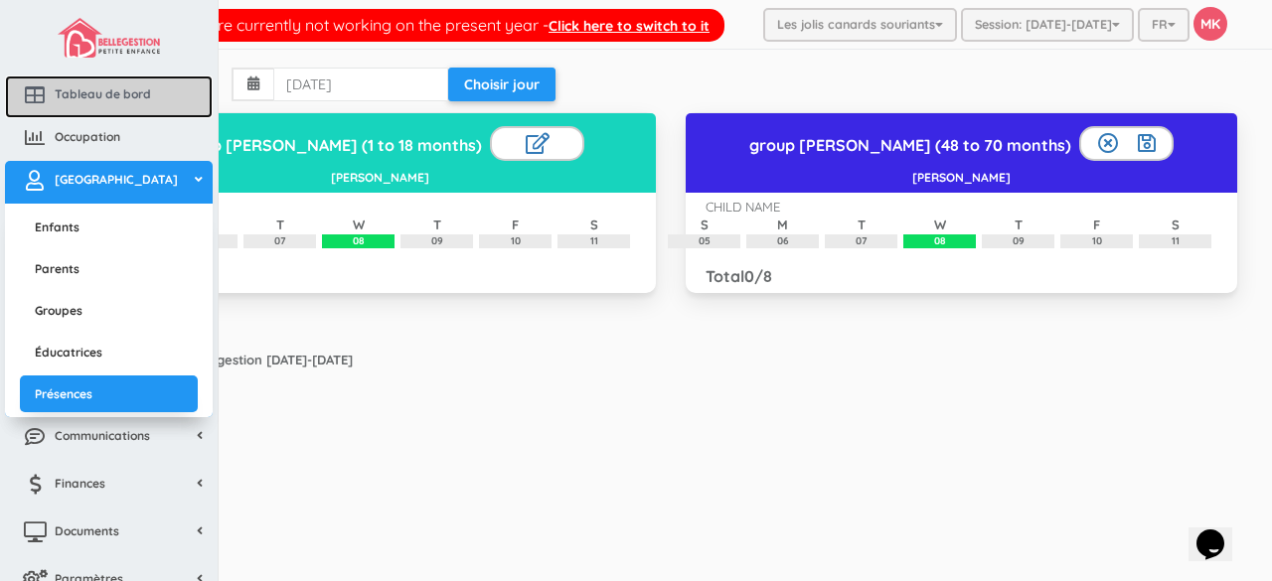
click at [72, 102] on link "Tableau de bord" at bounding box center [109, 97] width 208 height 43
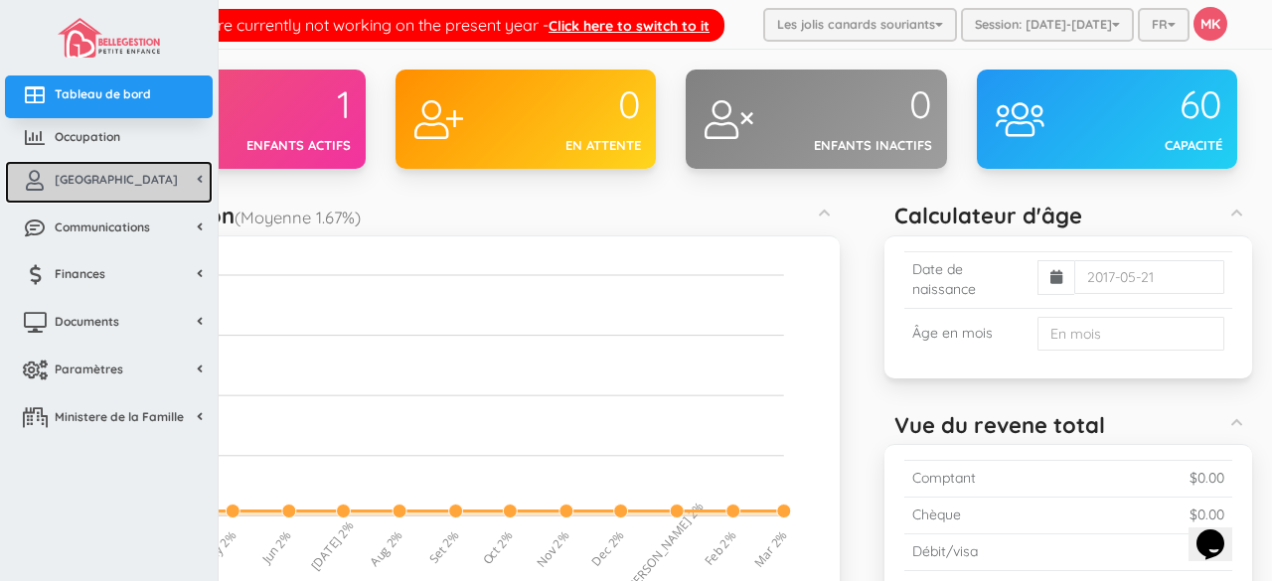
click at [74, 172] on span "[GEOGRAPHIC_DATA]" at bounding box center [116, 179] width 123 height 17
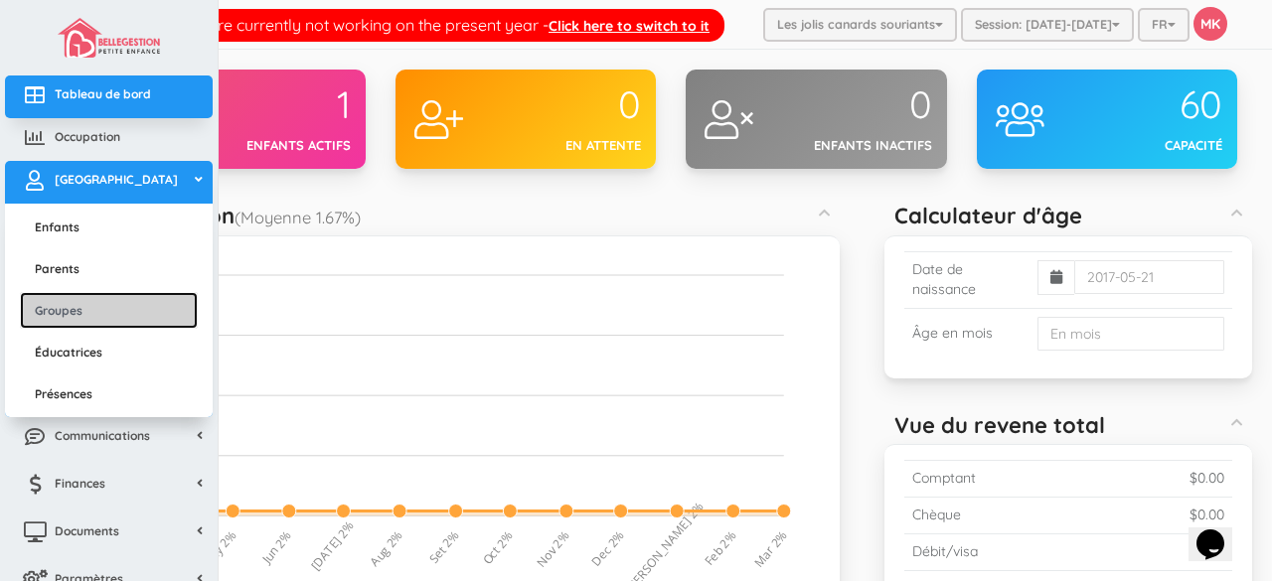
click at [79, 313] on link "Groupes" at bounding box center [109, 310] width 178 height 37
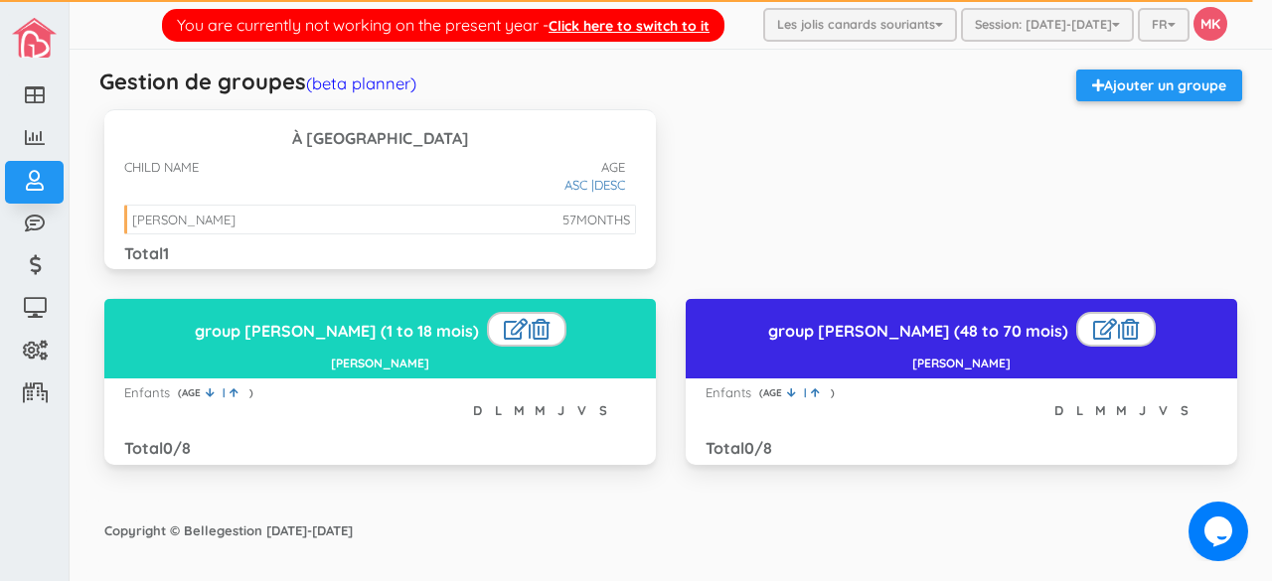
click at [531, 216] on li "57 MONTHS [PERSON_NAME]" at bounding box center [380, 220] width 512 height 31
click at [587, 218] on span "MONTHS" at bounding box center [603, 220] width 54 height 16
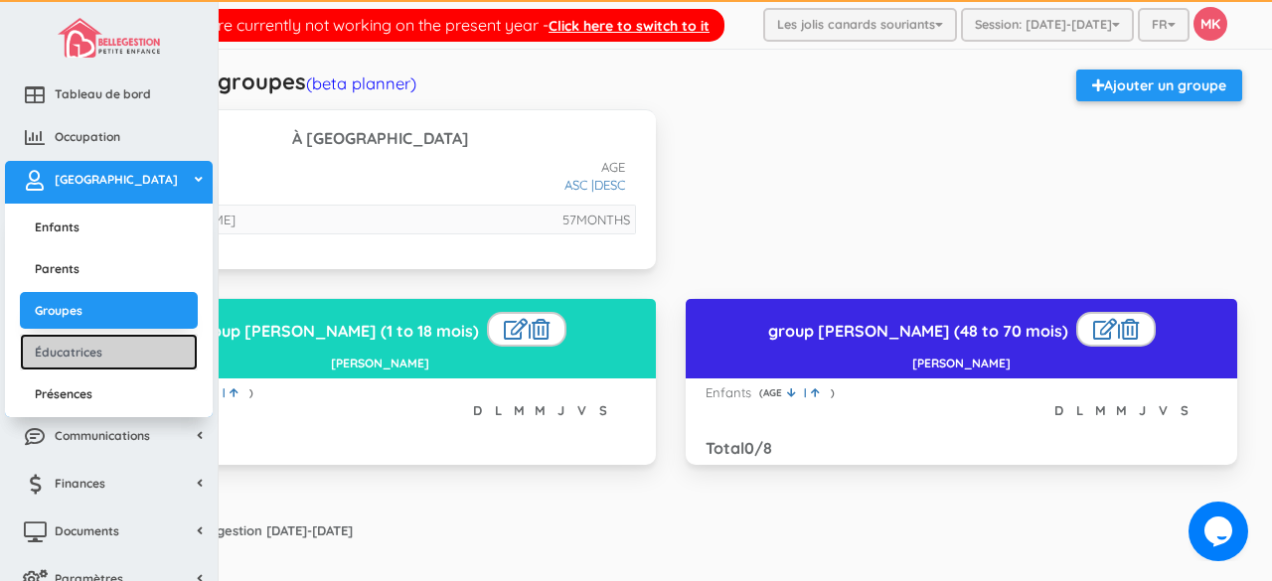
click at [58, 343] on link "Éducatrices" at bounding box center [109, 352] width 178 height 37
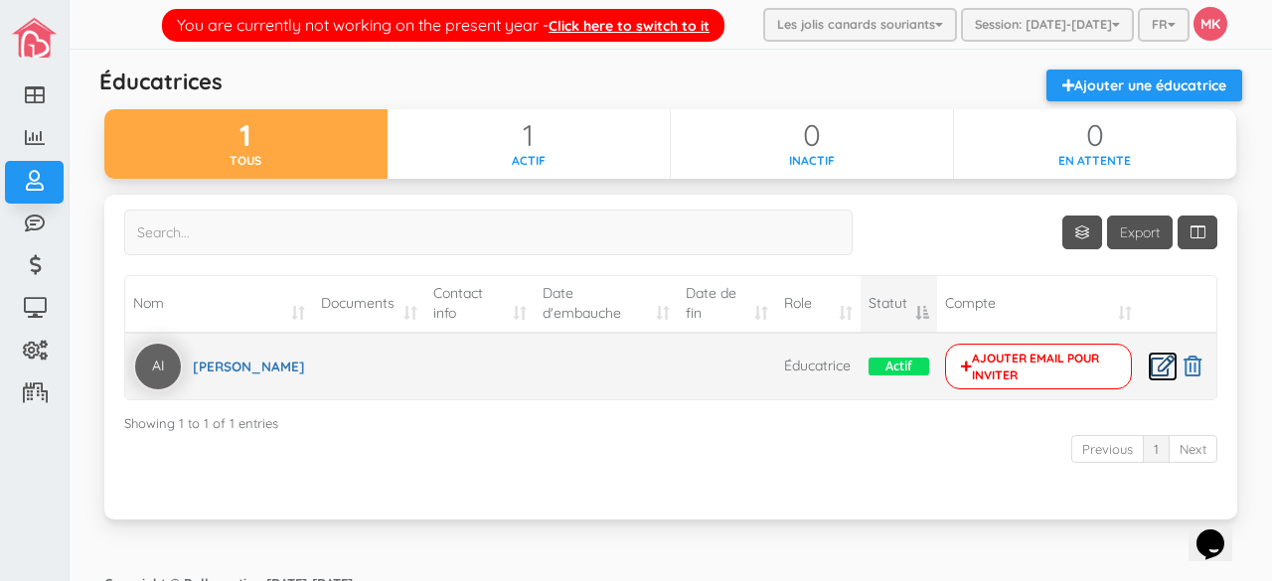
click at [1151, 360] on icon at bounding box center [1163, 366] width 24 height 21
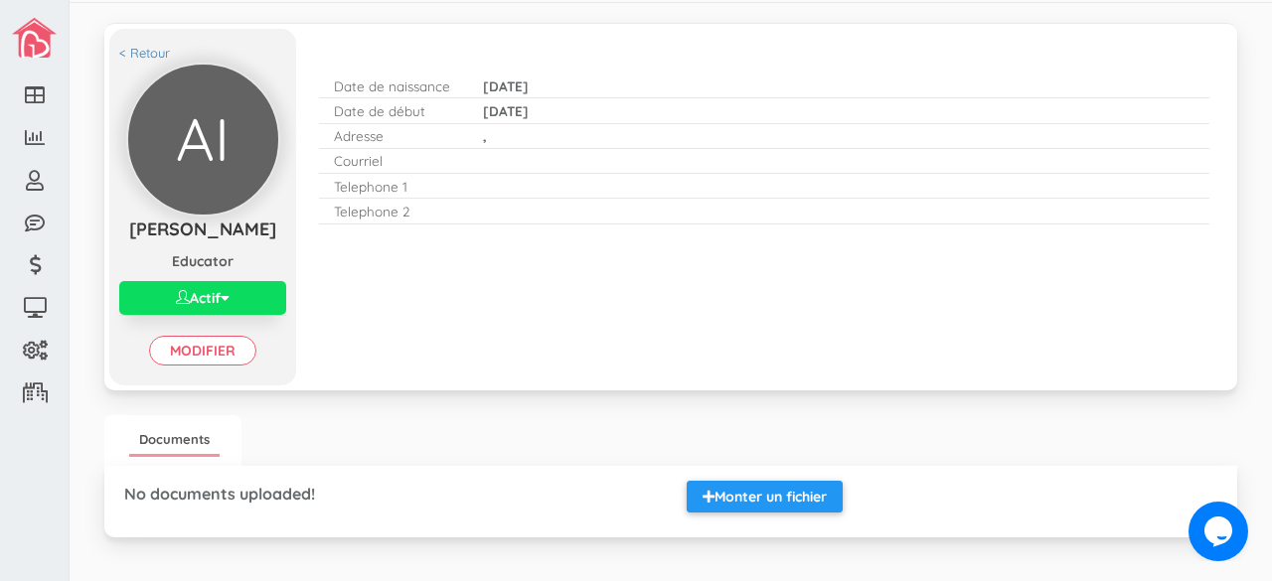
scroll to position [43, 0]
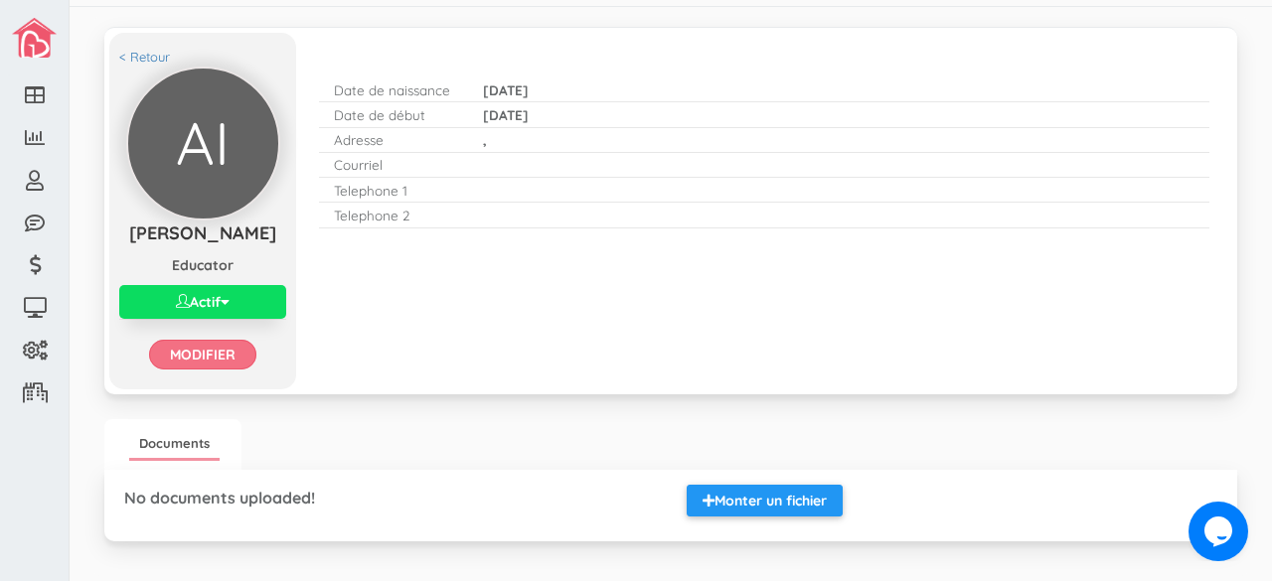
click at [222, 365] on link "Modifier" at bounding box center [202, 355] width 107 height 30
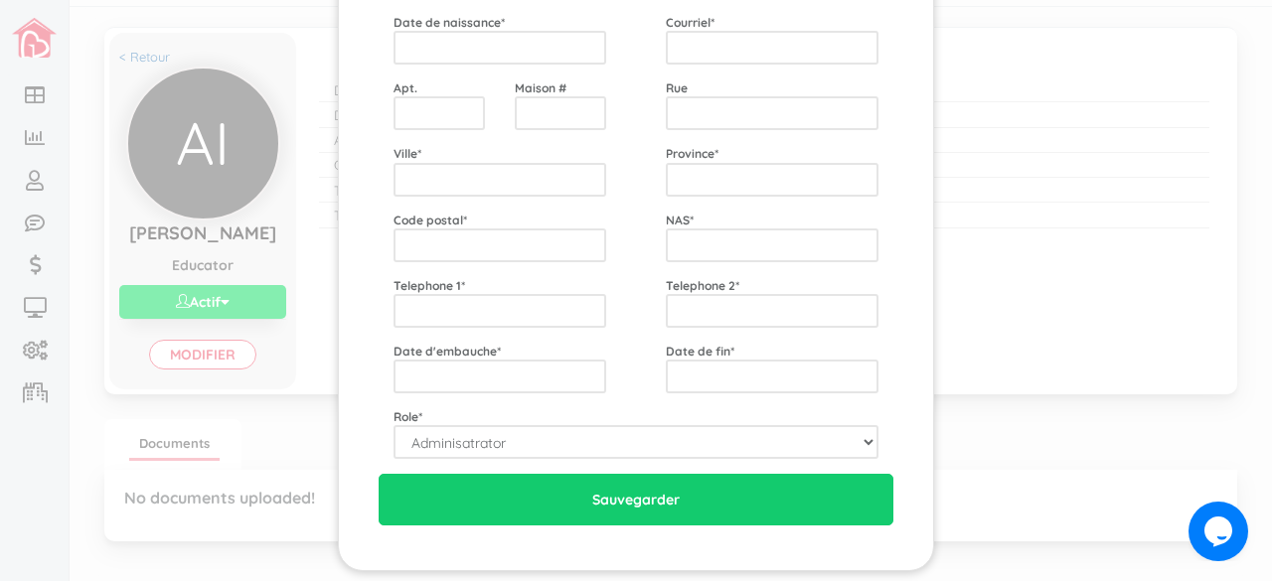
scroll to position [160, 0]
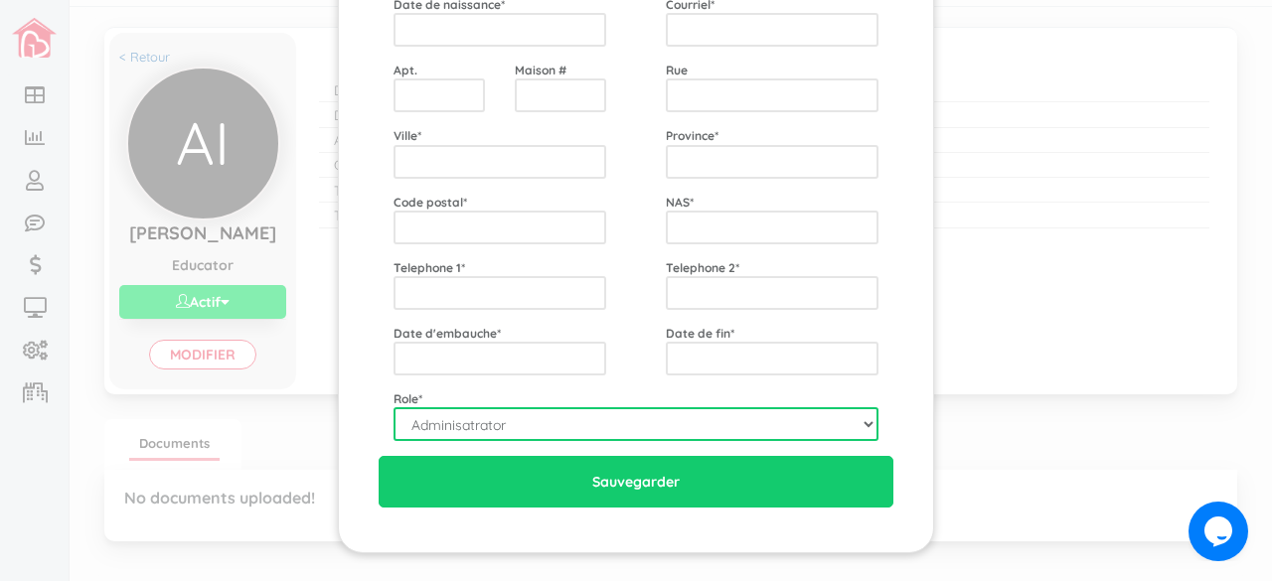
click at [863, 423] on select "Adminisatrator Educator Secretary" at bounding box center [636, 424] width 485 height 34
click at [823, 424] on select "Adminisatrator Educator Secretary" at bounding box center [636, 424] width 485 height 34
select select "E"
click at [394, 407] on select "Adminisatrator Educator Secretary" at bounding box center [636, 424] width 485 height 34
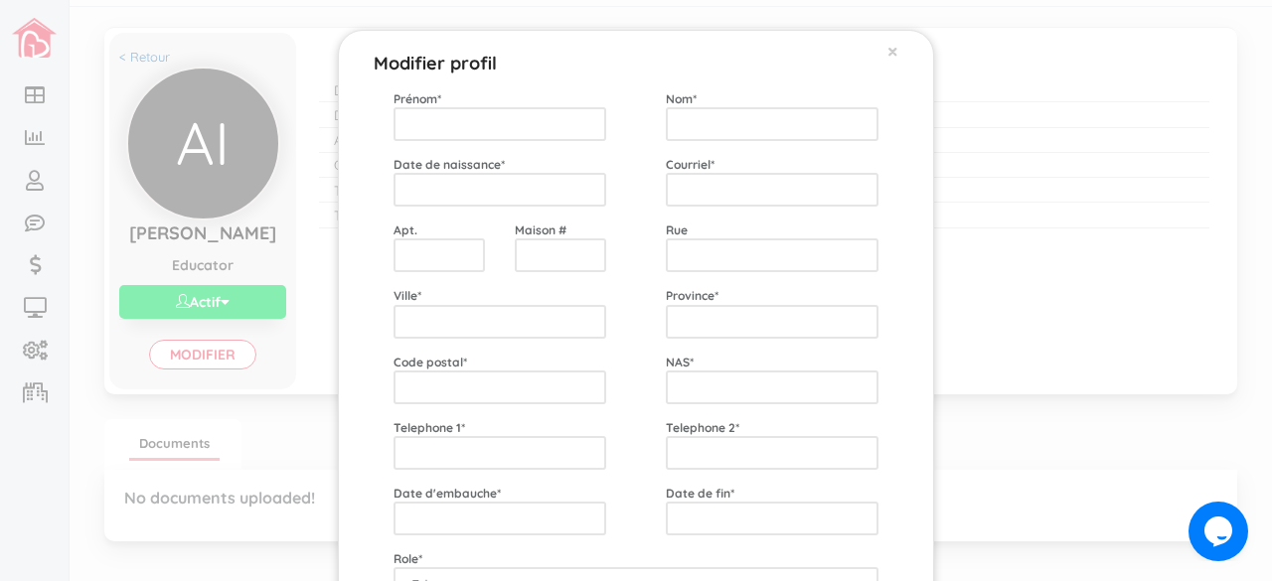
click at [1162, 251] on div "Modifier profil × Prénom * Nom * Date de naissance * Courriel * Apt. Maison # R…" at bounding box center [636, 290] width 1272 height 581
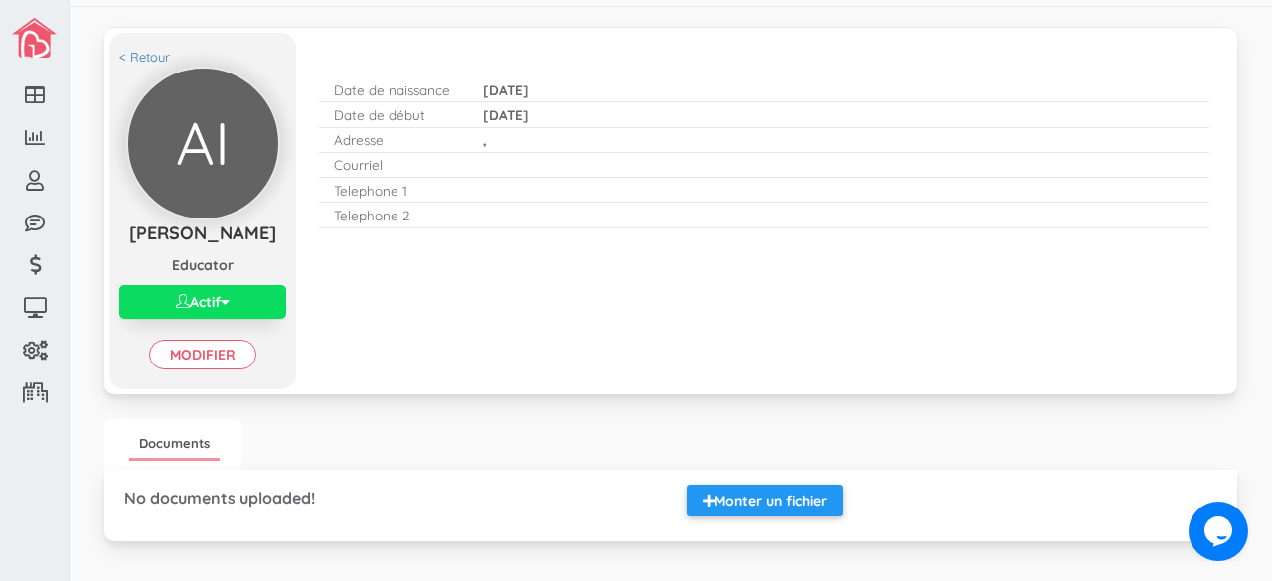
click at [1064, 444] on ul "Documents" at bounding box center [670, 444] width 1133 height 51
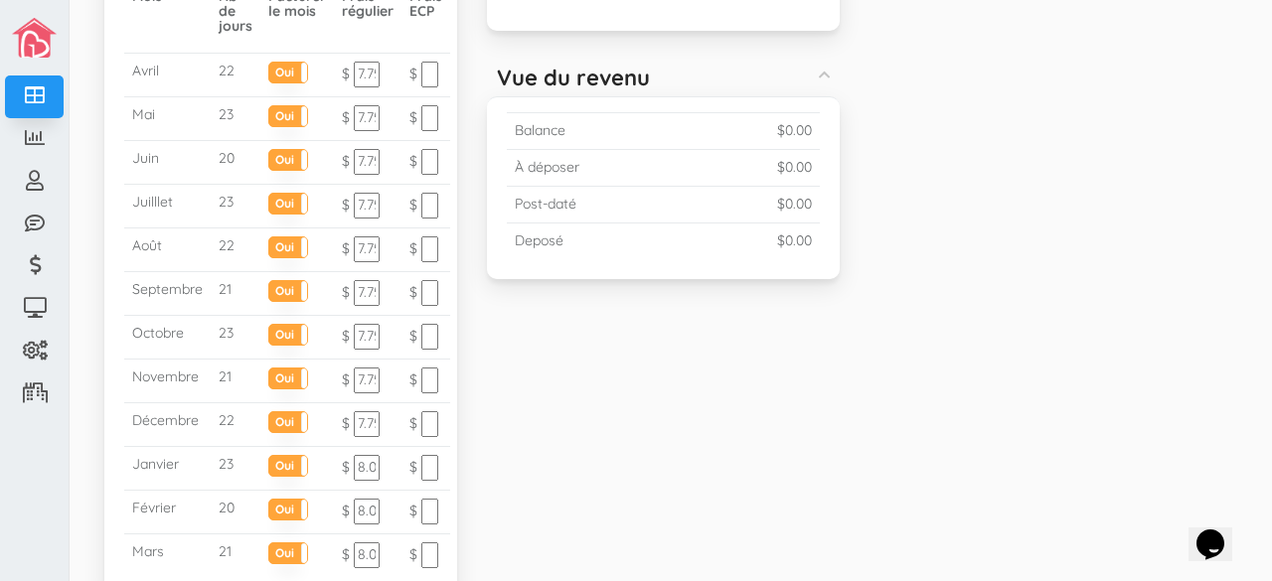
scroll to position [902, 0]
